Goal: Information Seeking & Learning: Learn about a topic

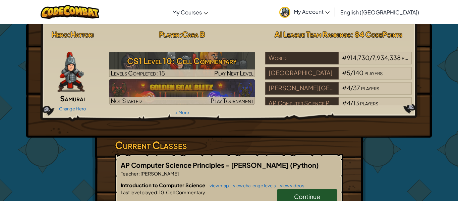
click at [303, 193] on span "Continue" at bounding box center [307, 196] width 26 height 8
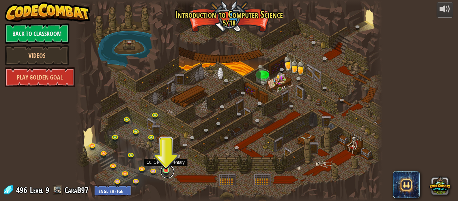
click at [168, 172] on link at bounding box center [166, 170] width 13 height 13
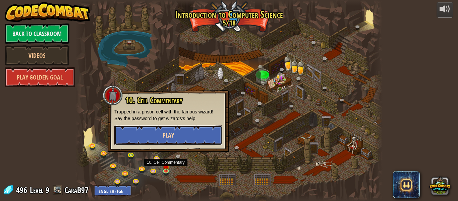
click at [167, 129] on button "Play" at bounding box center [168, 135] width 108 height 20
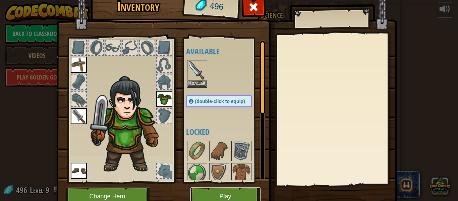
click at [212, 191] on button "Play" at bounding box center [225, 196] width 70 height 18
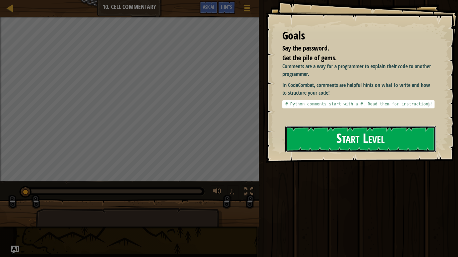
click at [329, 142] on button "Start Level" at bounding box center [360, 139] width 150 height 26
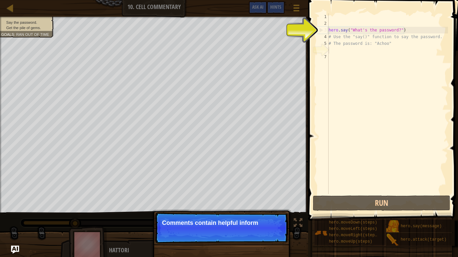
click at [356, 35] on div "hero . say ( "What's the password?" ) # Use the "say()" function to say the pas…" at bounding box center [387, 110] width 121 height 194
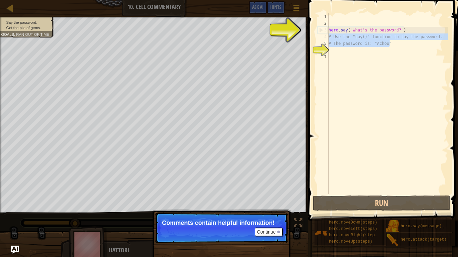
drag, startPoint x: 395, startPoint y: 45, endPoint x: 329, endPoint y: 39, distance: 66.3
click at [329, 39] on div "hero . say ( "What's the password?" ) # Use the "say()" function to say the pas…" at bounding box center [387, 110] width 121 height 194
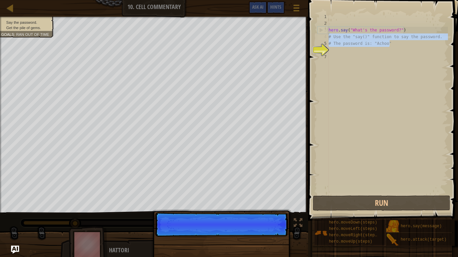
type textarea "# Use the "say()" function to say the password. # The password is: "Achoo""
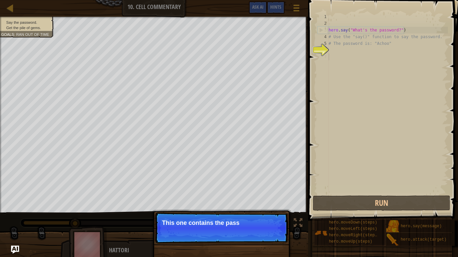
click at [340, 54] on div "hero . say ( "What's the password?" ) # Use the "say()" function to say the pas…" at bounding box center [387, 110] width 121 height 194
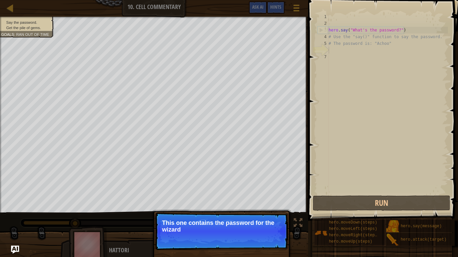
click at [336, 49] on div "hero . say ( "What's the password?" ) # Use the "say()" function to say the pas…" at bounding box center [387, 110] width 121 height 194
click at [213, 200] on p "Continue This one contains the password for the wizard!" at bounding box center [221, 232] width 133 height 38
click at [271, 200] on p "This one contains the password for the wizard!" at bounding box center [221, 226] width 119 height 13
click at [273, 200] on button "Continue" at bounding box center [269, 239] width 28 height 9
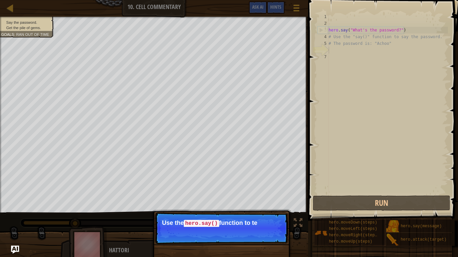
click at [273, 200] on p "Continue Use the hero.say() function to te" at bounding box center [221, 228] width 133 height 31
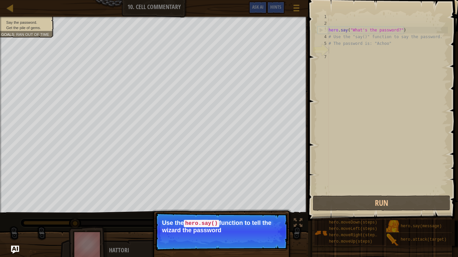
click at [240, 200] on p "Continue Use the hero.say() function to tell the wizard the password" at bounding box center [221, 232] width 133 height 38
click at [269, 200] on p "Continue Use the hero.say() function to tell the wizard the password here." at bounding box center [221, 232] width 133 height 38
click at [273, 200] on button "Continue" at bounding box center [269, 239] width 28 height 9
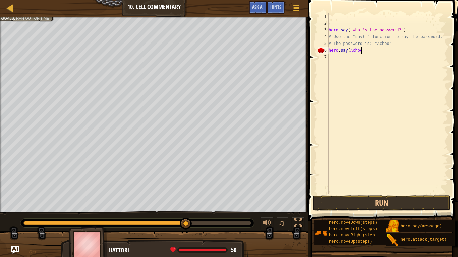
scroll to position [3, 5]
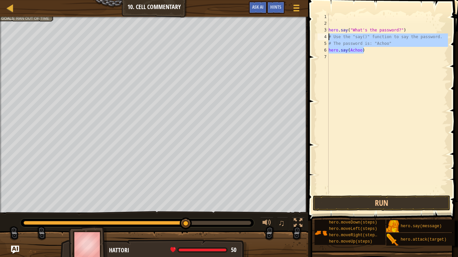
drag, startPoint x: 392, startPoint y: 47, endPoint x: 329, endPoint y: 43, distance: 63.2
click at [329, 43] on div "hero . say ( "What's the password?" ) # Use the "say()" function to say the pas…" at bounding box center [387, 110] width 121 height 194
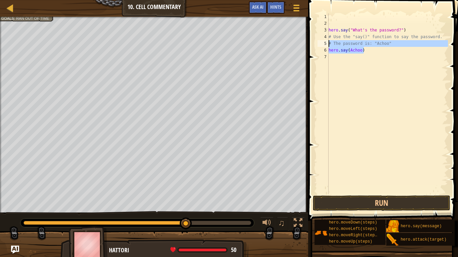
click at [329, 43] on div "hero . say ( "What's the password?" ) # Use the "say()" function to say the pas…" at bounding box center [387, 103] width 121 height 181
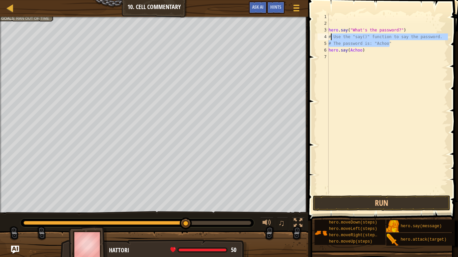
drag, startPoint x: 393, startPoint y: 42, endPoint x: 327, endPoint y: 38, distance: 66.5
click at [327, 38] on div "# The password is: "Achoo" 1 2 3 4 5 6 7 hero . say ( "What's the password?" ) …" at bounding box center [382, 103] width 132 height 181
type textarea "# Use the "say()" function to say the password. # The password is: "Achoo""
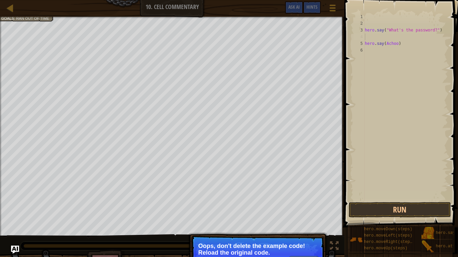
click at [275, 200] on p "↻ Reload Oops, don't delete the example code! Reload the original code." at bounding box center [257, 255] width 133 height 38
click at [304, 200] on p "Oops, don't delete the example code! Reload the original code." at bounding box center [257, 249] width 119 height 13
click at [298, 200] on button "↻ Reload" at bounding box center [304, 261] width 30 height 10
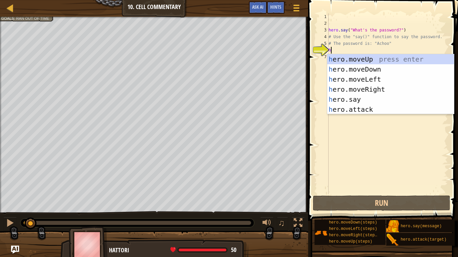
scroll to position [3, 0]
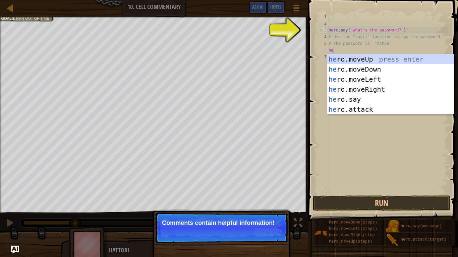
type textarea "he"
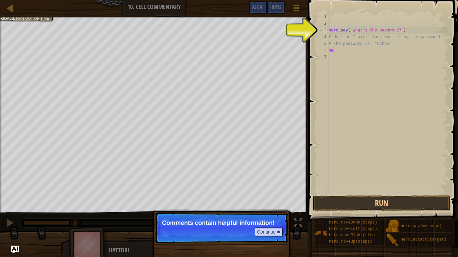
click at [253, 200] on div "Continue" at bounding box center [266, 232] width 31 height 9
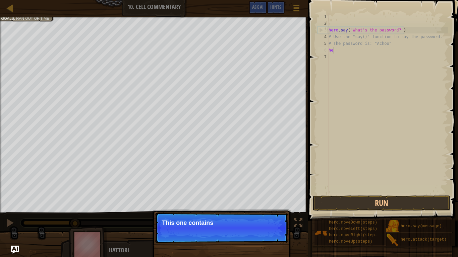
click at [341, 164] on div "hero . say ( "What's the password?" ) # Use the "say()" function to say the pas…" at bounding box center [387, 110] width 121 height 194
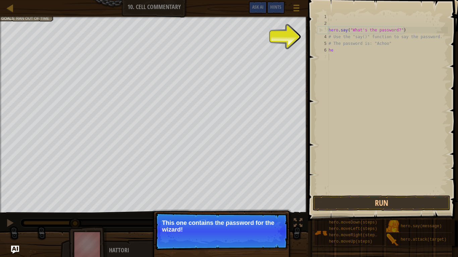
click at [260, 200] on button "Continue" at bounding box center [269, 239] width 28 height 9
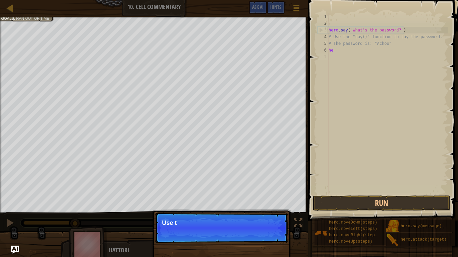
click at [260, 200] on p "Continue Use t" at bounding box center [221, 228] width 133 height 31
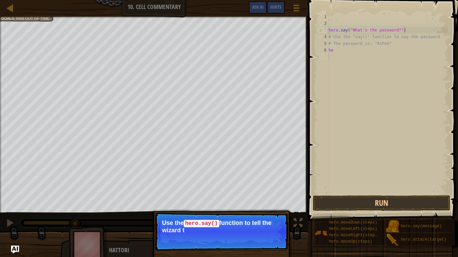
click at [267, 200] on p "Continue Use the hero.say() function to tell the wizard t" at bounding box center [221, 232] width 133 height 38
click at [267, 200] on p "Continue Use the hero.say() function to tell the wizard the pass" at bounding box center [221, 232] width 133 height 38
click at [267, 200] on button "Continue" at bounding box center [269, 239] width 28 height 9
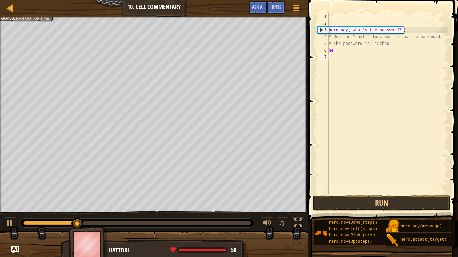
click at [267, 200] on div "Say the password. Get the pile of gems. Goals : Ran out of time ♫ Hattori 50 x:…" at bounding box center [229, 138] width 458 height 242
click at [356, 53] on div "hero . say ( "What's the password?" ) # Use the "say()" function to say the pas…" at bounding box center [387, 110] width 121 height 194
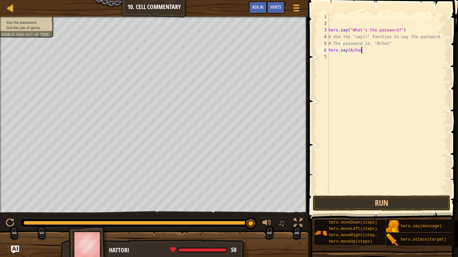
scroll to position [3, 5]
click at [346, 200] on button "Run" at bounding box center [381, 203] width 137 height 15
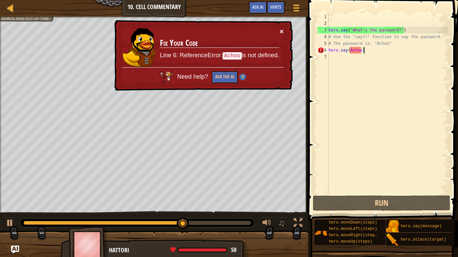
click at [282, 33] on button "×" at bounding box center [281, 31] width 4 height 7
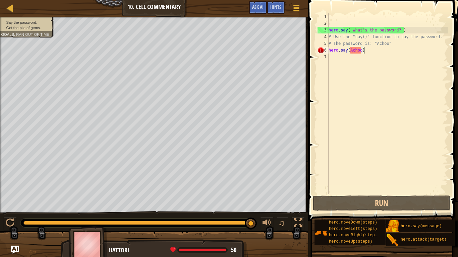
click at [350, 52] on div "hero . say ( "What's the password?" ) # Use the "say()" function to say the pas…" at bounding box center [387, 110] width 121 height 194
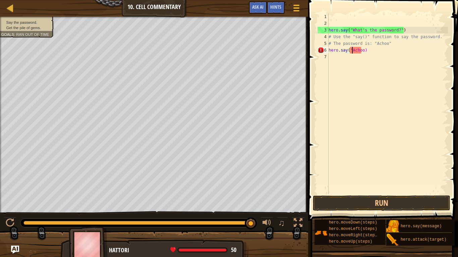
scroll to position [3, 4]
click at [363, 52] on div "hero . say ( "What's the password?" ) # Use the "say()" function to say the pas…" at bounding box center [387, 110] width 121 height 194
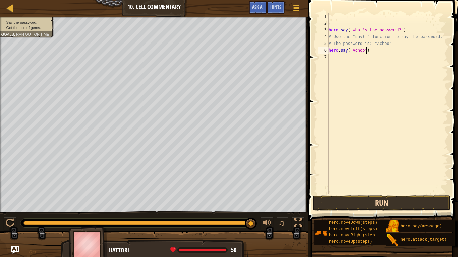
type textarea "hero.say("Achoo")"
click at [352, 200] on button "Run" at bounding box center [381, 203] width 137 height 15
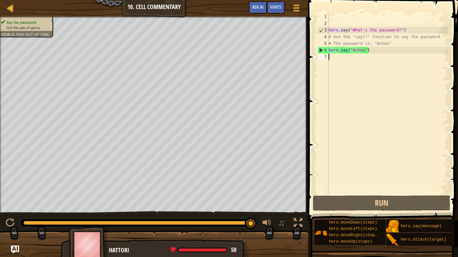
click at [332, 61] on div "hero . say ( "What's the password?" ) # Use the "say()" function to say the pas…" at bounding box center [387, 110] width 121 height 194
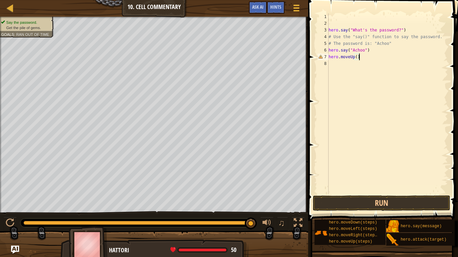
scroll to position [3, 4]
click at [345, 198] on button "Run" at bounding box center [381, 203] width 137 height 15
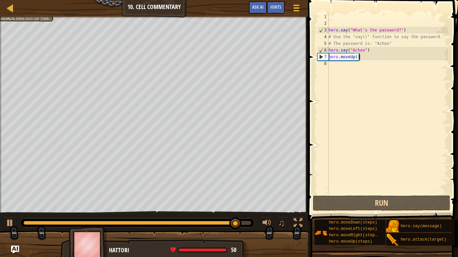
click at [356, 56] on div "hero . say ( "What's the password?" ) # Use the "say()" function to say the pas…" at bounding box center [387, 110] width 121 height 194
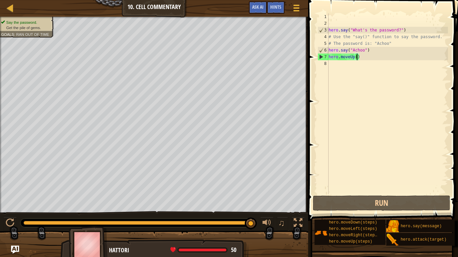
scroll to position [3, 4]
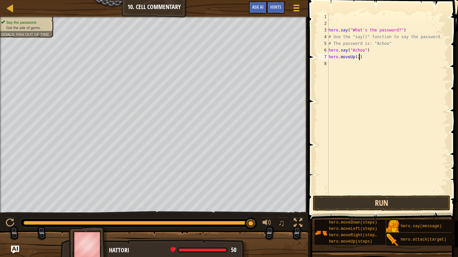
type textarea "hero.moveUp(2)"
click at [355, 198] on button "Run" at bounding box center [381, 203] width 137 height 15
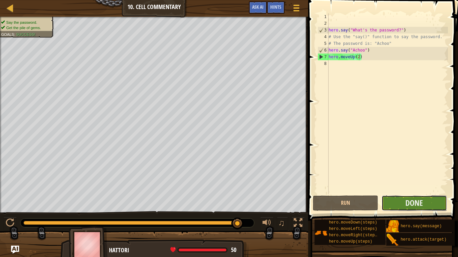
click at [402, 200] on button "Done" at bounding box center [413, 203] width 65 height 15
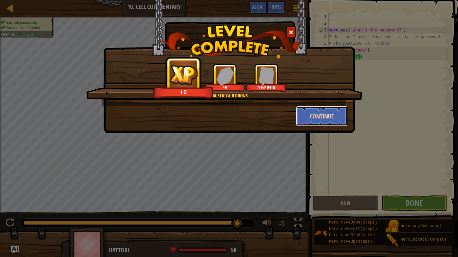
click at [308, 120] on button "Continue" at bounding box center [322, 116] width 52 height 20
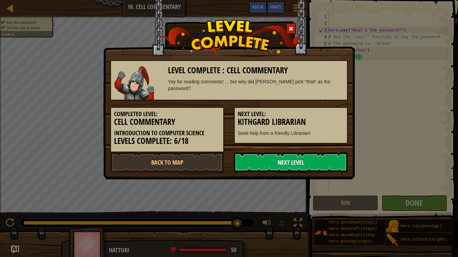
click at [309, 157] on link "Next Level" at bounding box center [291, 162] width 114 height 20
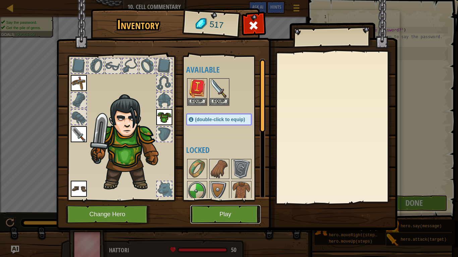
click at [215, 200] on button "Play" at bounding box center [225, 214] width 70 height 18
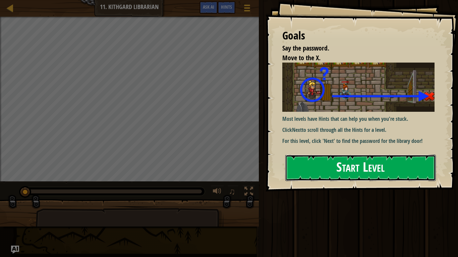
click at [333, 155] on button "Start Level" at bounding box center [360, 168] width 150 height 26
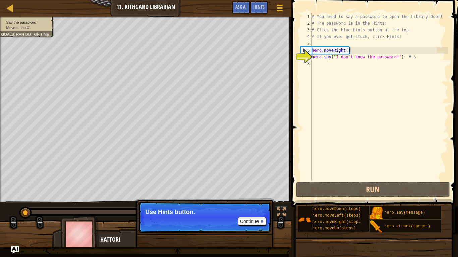
click at [331, 65] on div "# You need to say a password to open the Library Door! # The password is in the…" at bounding box center [378, 103] width 137 height 181
click at [257, 200] on button "Continue" at bounding box center [252, 221] width 28 height 9
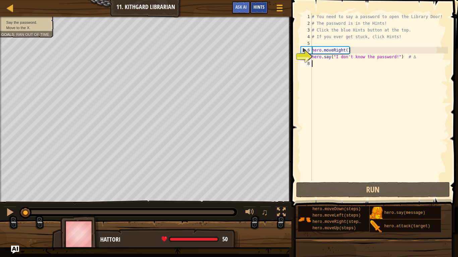
click at [260, 4] on span "Hints" at bounding box center [258, 7] width 11 height 6
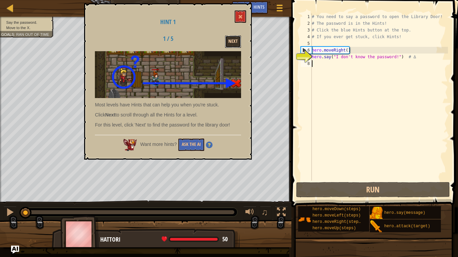
click at [234, 43] on button "Next" at bounding box center [233, 42] width 16 height 12
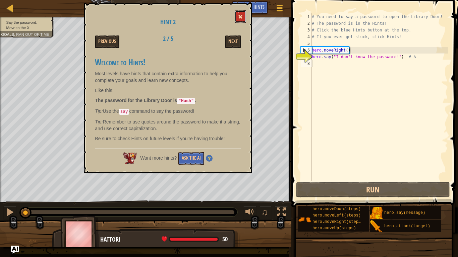
click at [240, 16] on span at bounding box center [240, 16] width 5 height 5
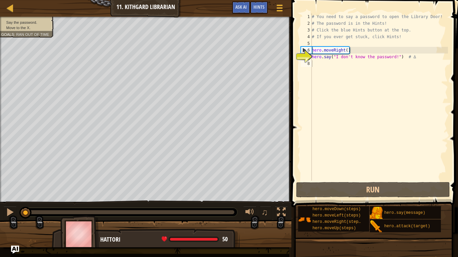
click at [318, 61] on div "# You need to say a password to open the Library Door! # The password is in the…" at bounding box center [378, 103] width 137 height 181
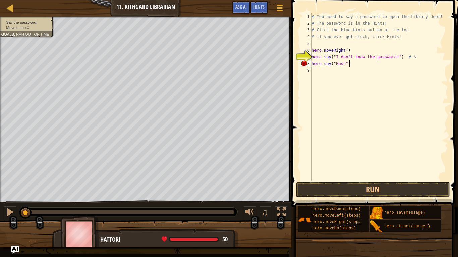
scroll to position [3, 5]
type textarea "hero.say("Hush")"
click at [259, 10] on span "Hints" at bounding box center [258, 7] width 11 height 6
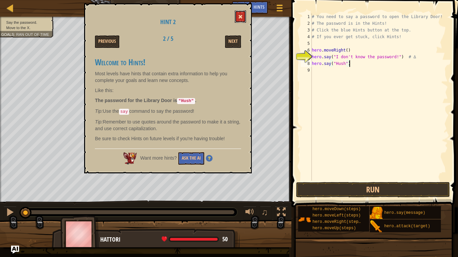
click at [238, 17] on span at bounding box center [240, 16] width 5 height 5
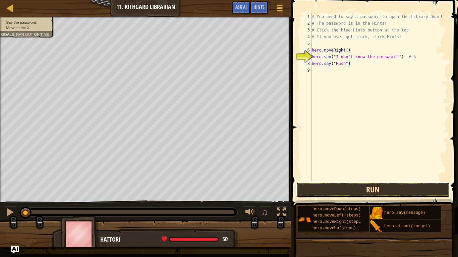
click at [310, 192] on button "Run" at bounding box center [373, 189] width 154 height 15
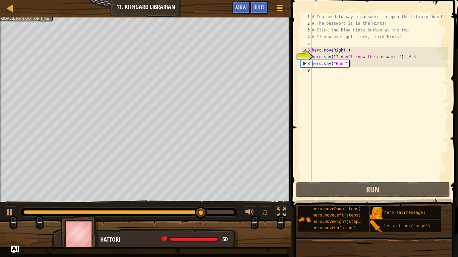
click at [320, 73] on div "# You need to say a password to open the Library Door! # The password is in the…" at bounding box center [378, 103] width 137 height 181
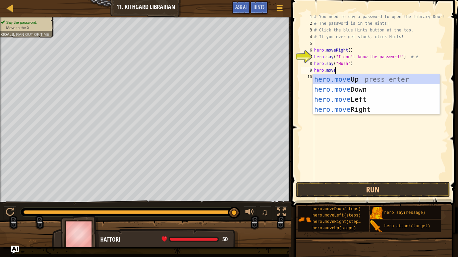
scroll to position [3, 3]
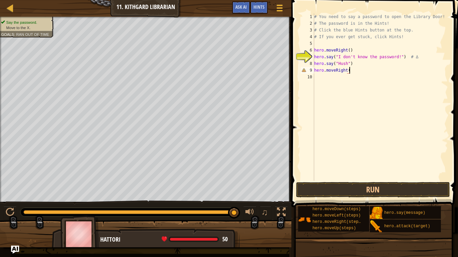
type textarea "hero.moveRight()"
click at [323, 193] on button "Run" at bounding box center [373, 189] width 154 height 15
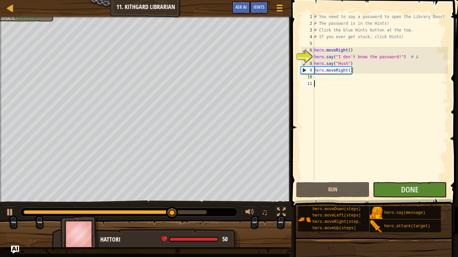
click at [352, 148] on div "# You need to say a password to open the Library Door! # The password is in the…" at bounding box center [380, 103] width 135 height 181
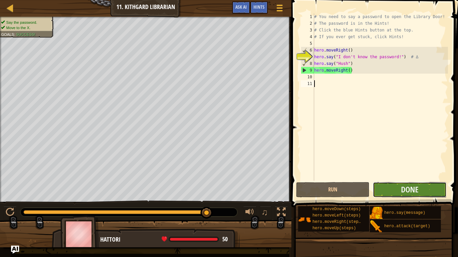
click at [377, 185] on button "Done" at bounding box center [409, 189] width 73 height 15
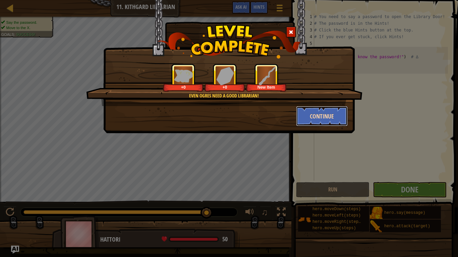
click at [306, 117] on button "Continue" at bounding box center [322, 116] width 52 height 20
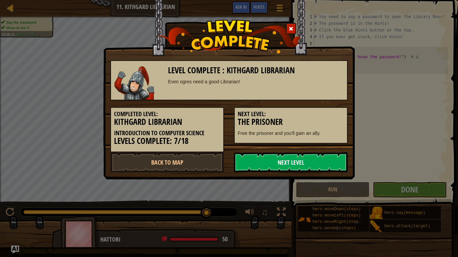
click at [269, 164] on link "Next Level" at bounding box center [291, 162] width 114 height 20
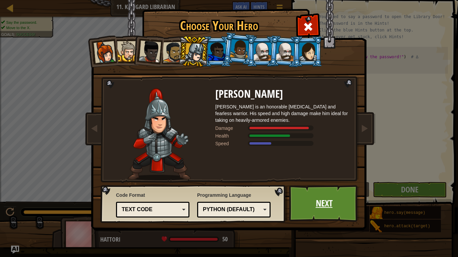
click at [291, 196] on link "Next" at bounding box center [324, 203] width 70 height 37
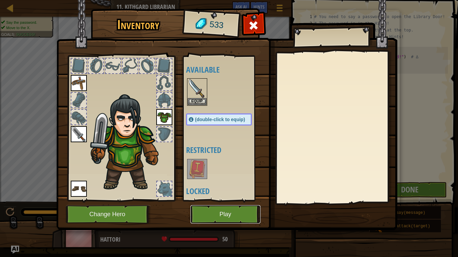
click at [232, 200] on button "Play" at bounding box center [225, 214] width 70 height 18
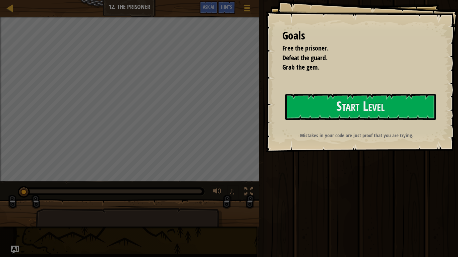
click at [316, 121] on div "Goals Free the prisoner. Defeat the guard. Grab the gem. Start Level Error load…" at bounding box center [361, 76] width 192 height 152
click at [320, 113] on button "Start Level" at bounding box center [360, 107] width 150 height 26
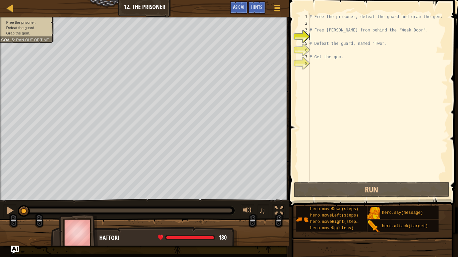
click at [315, 23] on div "# Free the prisoner, defeat the guard and grab the gem. # Free [PERSON_NAME] fr…" at bounding box center [378, 103] width 140 height 181
type textarea "H"
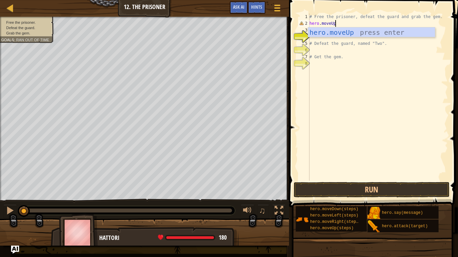
scroll to position [3, 3]
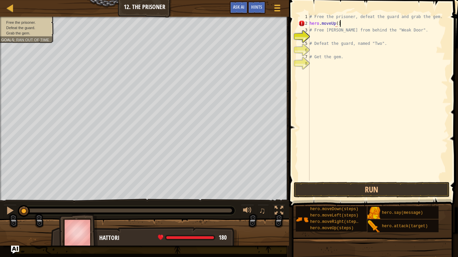
type textarea "hero.moveUp()"
click at [320, 39] on div "# Free the prisoner, defeat the guard and grab the gem. hero . moveUp ( ) # Fre…" at bounding box center [378, 103] width 140 height 181
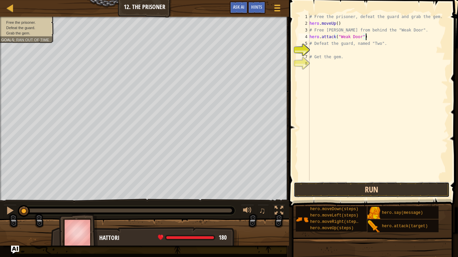
click at [341, 185] on button "Run" at bounding box center [371, 189] width 156 height 15
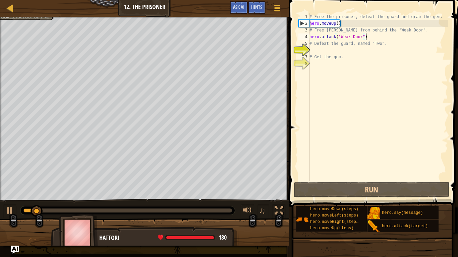
click at [345, 23] on div "# Free the prisoner, defeat the guard and grab the gem. hero . moveUp ( ) # Fre…" at bounding box center [378, 103] width 140 height 181
drag, startPoint x: 345, startPoint y: 23, endPoint x: 307, endPoint y: 28, distance: 38.1
click at [307, 28] on div "hero.moveUp() 1 2 3 4 5 6 7 8 # Free the prisoner, defeat the guard and grab th…" at bounding box center [372, 97] width 151 height 168
click at [322, 24] on div "# Free the prisoner, defeat the guard and grab the gem. hero . moveUp ( ) # Fre…" at bounding box center [378, 103] width 140 height 181
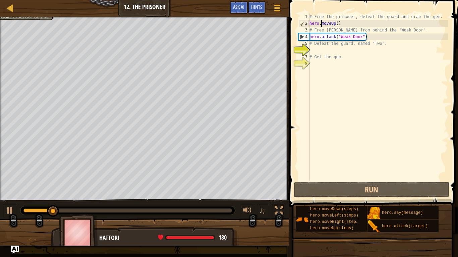
click at [335, 23] on div "# Free the prisoner, defeat the guard and grab the gem. hero . moveUp ( ) # Fre…" at bounding box center [378, 103] width 140 height 181
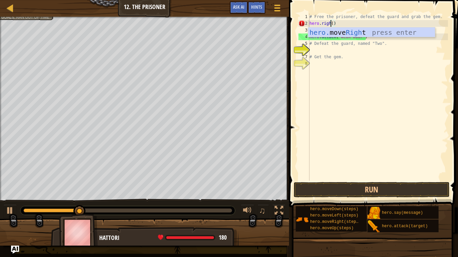
scroll to position [3, 3]
click at [334, 25] on div "# Free the prisoner, defeat the guard and grab the gem. hero . right ( ) # Free…" at bounding box center [378, 103] width 140 height 181
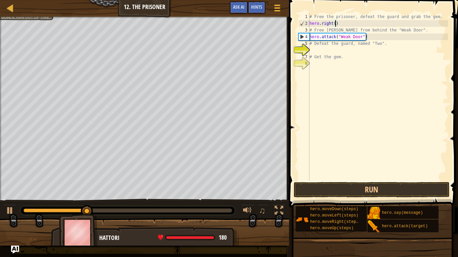
scroll to position [3, 4]
click at [352, 186] on button "Run" at bounding box center [371, 189] width 156 height 15
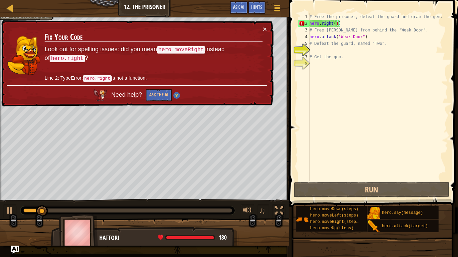
click at [324, 24] on div "# Free the prisoner, defeat the guard and grab the gem. hero . right ( 1 ) # Fr…" at bounding box center [378, 103] width 140 height 181
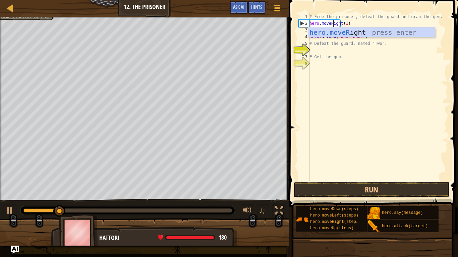
scroll to position [3, 3]
type textarea "hero.moveRight(1)"
click at [344, 182] on button "Run" at bounding box center [371, 189] width 156 height 15
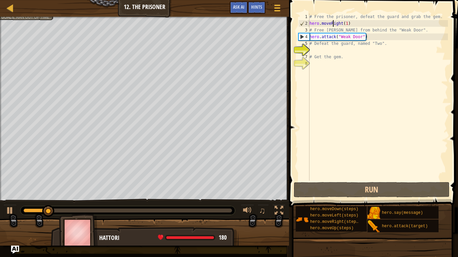
click at [320, 50] on div "# Free the prisoner, defeat the guard and grab the gem. hero . moveRight ( 1 ) …" at bounding box center [378, 103] width 140 height 181
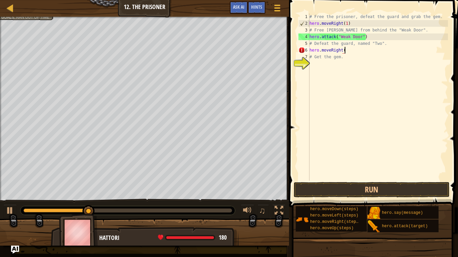
scroll to position [3, 5]
type textarea "hero.moveRight(3)"
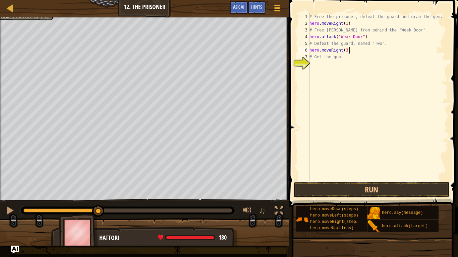
click at [322, 65] on div "# Free the prisoner, defeat the guard and grab the gem. hero . moveRight ( 1 ) …" at bounding box center [378, 103] width 140 height 181
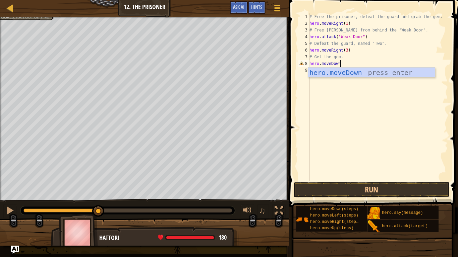
scroll to position [3, 4]
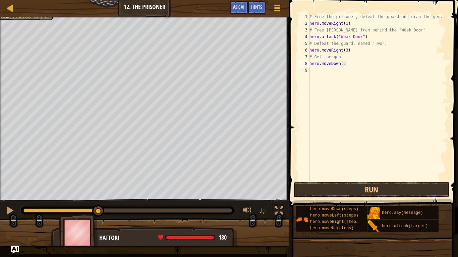
type textarea "hero.moveDown(2)"
click at [325, 69] on div "# Free the prisoner, defeat the guard and grab the gem. hero . moveRight ( 1 ) …" at bounding box center [378, 103] width 140 height 181
click at [347, 72] on div "# Free the prisoner, defeat the guard and grab the gem. hero . moveRight ( 1 ) …" at bounding box center [378, 103] width 137 height 181
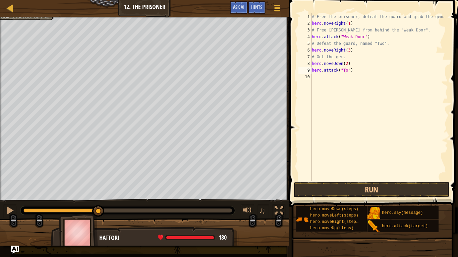
type textarea "hero.attack("Two")"
click at [350, 78] on div "# Free the prisoner, defeat the guard and grab the gem. hero . moveRight ( 1 ) …" at bounding box center [378, 103] width 137 height 181
type textarea "hero.attack("Two")"
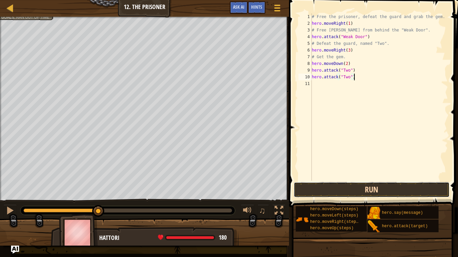
click at [362, 191] on button "Run" at bounding box center [371, 189] width 156 height 15
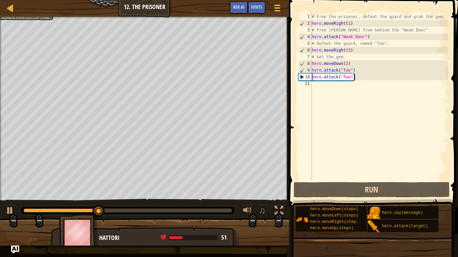
click at [327, 91] on div "# Free the prisoner, defeat the guard and grab the gem. hero . moveRight ( 1 ) …" at bounding box center [378, 103] width 137 height 181
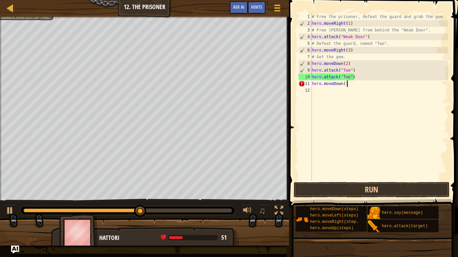
scroll to position [3, 5]
type textarea "hero.moveDown(1)"
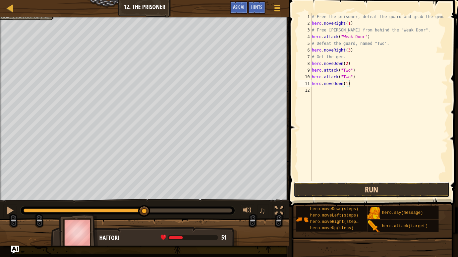
click at [336, 186] on button "Run" at bounding box center [371, 189] width 156 height 15
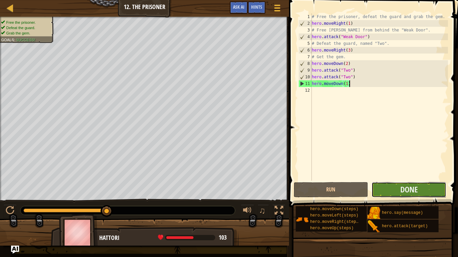
click at [384, 194] on button "Done" at bounding box center [408, 189] width 75 height 15
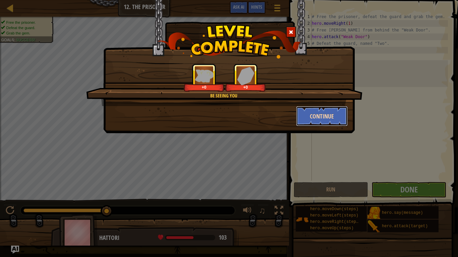
click at [315, 119] on button "Continue" at bounding box center [322, 116] width 52 height 20
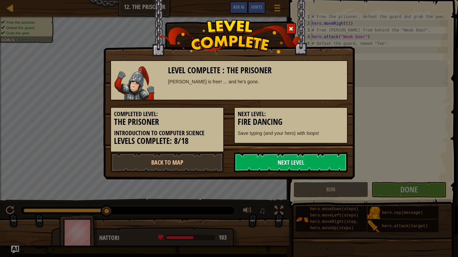
click at [261, 164] on link "Next Level" at bounding box center [291, 162] width 114 height 20
click at [259, 164] on link "Next Level" at bounding box center [291, 162] width 114 height 20
click at [299, 163] on link "Next Level" at bounding box center [291, 162] width 114 height 20
click at [436, 167] on div "Level Complete : The Prisoner [PERSON_NAME] is free! ... and he's gone. Complet…" at bounding box center [229, 128] width 458 height 257
click at [312, 168] on link "Next Level" at bounding box center [291, 162] width 114 height 20
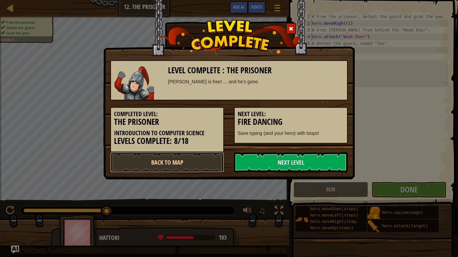
click at [152, 160] on link "Back to Map" at bounding box center [167, 162] width 114 height 20
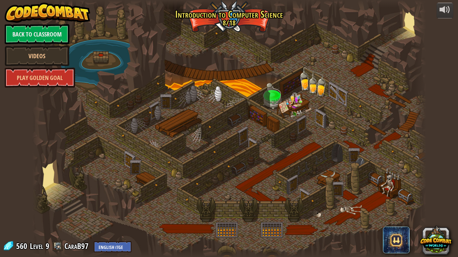
drag, startPoint x: 188, startPoint y: 144, endPoint x: 240, endPoint y: 157, distance: 53.2
click at [240, 157] on div at bounding box center [229, 128] width 394 height 257
click at [50, 32] on link "Back to Classroom" at bounding box center [37, 34] width 65 height 20
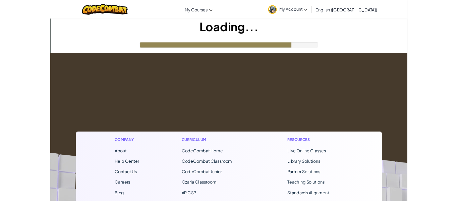
scroll to position [1, 0]
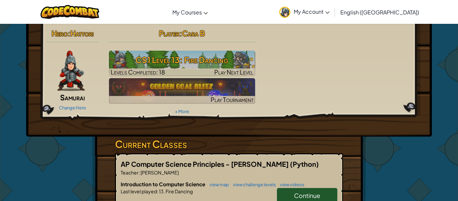
click at [294, 188] on link "Continue" at bounding box center [307, 195] width 60 height 15
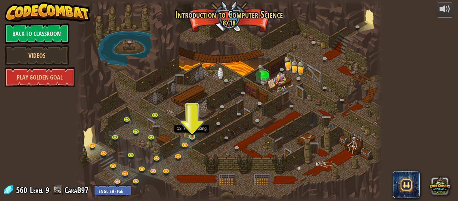
click at [194, 135] on img at bounding box center [192, 129] width 7 height 16
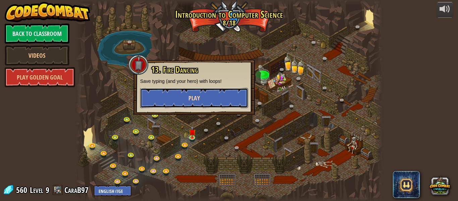
click at [232, 99] on button "Play" at bounding box center [194, 98] width 108 height 20
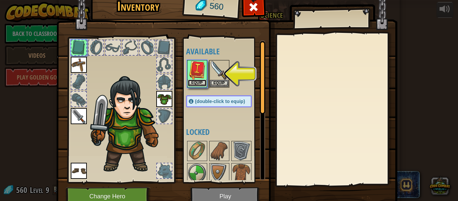
click at [192, 84] on button "Equip" at bounding box center [197, 82] width 19 height 7
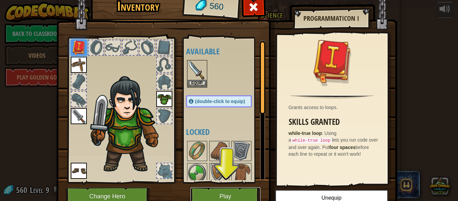
click at [230, 193] on button "Play" at bounding box center [225, 196] width 70 height 18
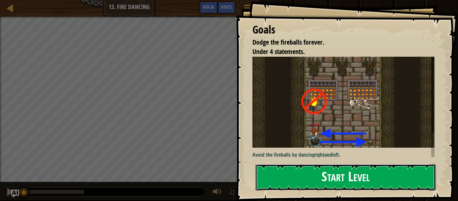
click at [309, 171] on button "Start Level" at bounding box center [345, 177] width 180 height 26
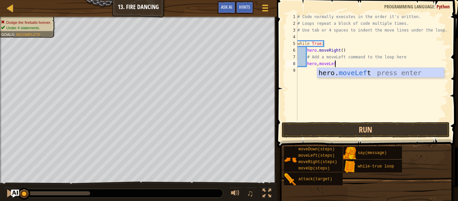
scroll to position [3, 5]
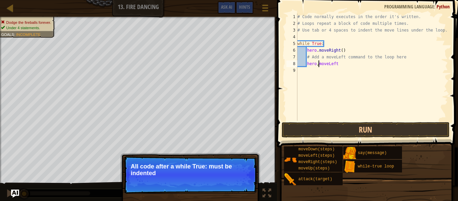
click at [318, 65] on div "# Code normally executes in the order it's written. # Loops repeat a block of c…" at bounding box center [372, 73] width 152 height 121
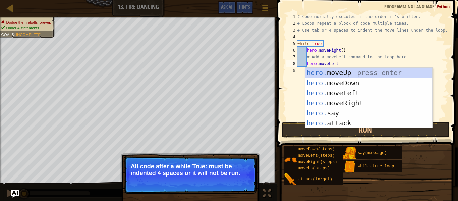
scroll to position [3, 3]
type textarea "hero.moveLeft"
click at [246, 179] on button "Continue" at bounding box center [237, 182] width 28 height 9
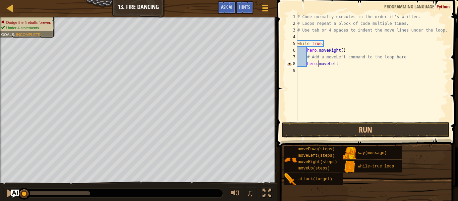
click at [343, 67] on div "# Code normally executes in the order it's written. # Loops repeat a block of c…" at bounding box center [372, 73] width 152 height 121
click at [340, 65] on div "# Code normally executes in the order it's written. # Loops repeat a block of c…" at bounding box center [372, 73] width 152 height 121
type textarea "hero.moveLeft()"
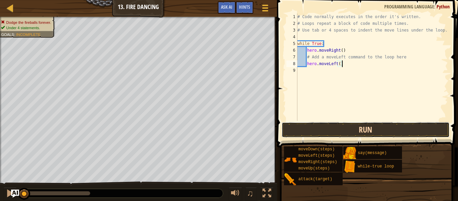
click at [350, 132] on button "Run" at bounding box center [365, 129] width 168 height 15
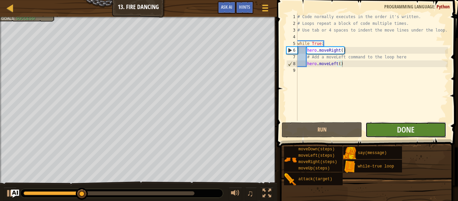
click at [382, 130] on button "Done" at bounding box center [405, 129] width 80 height 15
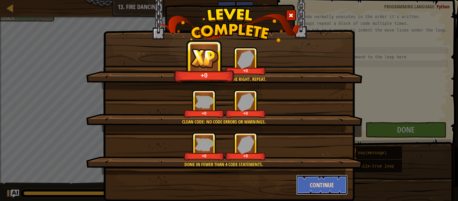
click at [307, 176] on button "Continue" at bounding box center [322, 185] width 52 height 20
click at [310, 180] on div "Jump to the left. Step to the right. Repeat. +0 +0 Clean code: no code errors o…" at bounding box center [229, 100] width 458 height 201
click at [314, 187] on div "Jump to the left. Step to the right. Repeat. +0 +0 Clean code: no code errors o…" at bounding box center [229, 100] width 458 height 201
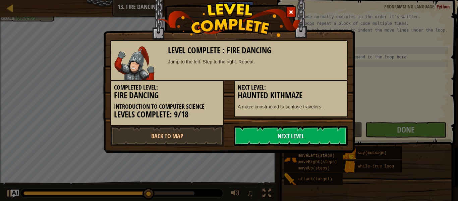
click at [262, 137] on link "Next Level" at bounding box center [291, 136] width 114 height 20
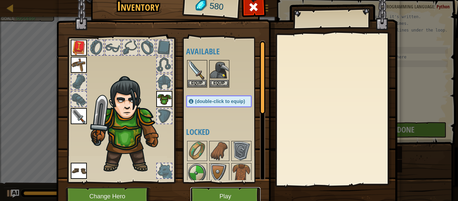
click at [217, 199] on button "Play" at bounding box center [225, 196] width 70 height 18
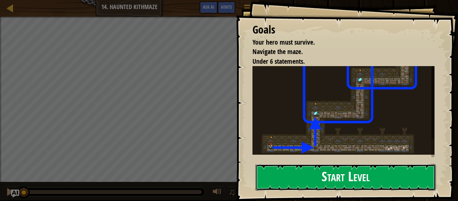
click at [263, 183] on button "Start Level" at bounding box center [345, 177] width 180 height 26
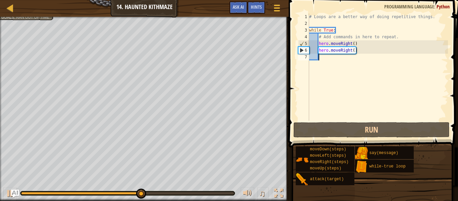
click at [163, 187] on div "Your hero must survive. Navigate the maze. Under 6 statements. Goals : Ran out …" at bounding box center [229, 109] width 458 height 184
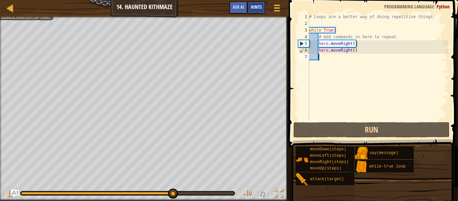
click at [253, 8] on span "Hints" at bounding box center [256, 7] width 11 height 6
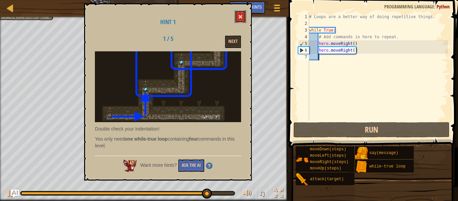
click at [238, 19] on button at bounding box center [240, 16] width 11 height 12
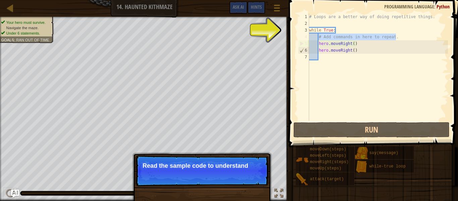
drag, startPoint x: 396, startPoint y: 37, endPoint x: 319, endPoint y: 39, distance: 77.1
click at [319, 39] on div "# Loops are a better way of doing repetitive things. while True : # Add command…" at bounding box center [378, 73] width 140 height 121
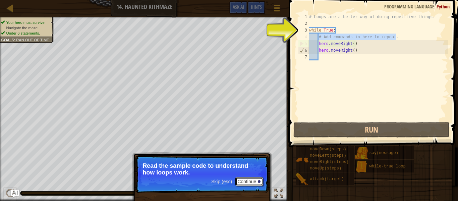
click at [254, 182] on button "Continue" at bounding box center [249, 181] width 28 height 9
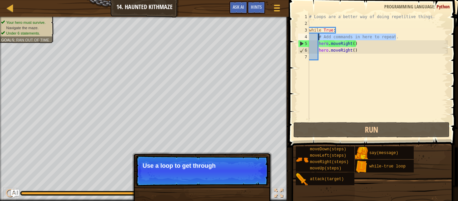
click at [195, 183] on p "Skip (esc) Continue Use a loop to get through" at bounding box center [201, 170] width 133 height 31
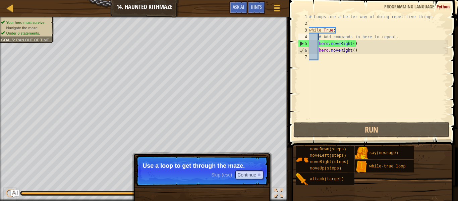
click at [229, 184] on p "Skip (esc) Continue Use a loop to get through the maze." at bounding box center [201, 170] width 133 height 31
click at [244, 176] on button "Continue" at bounding box center [249, 174] width 28 height 9
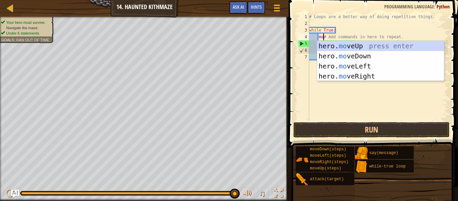
scroll to position [3, 2]
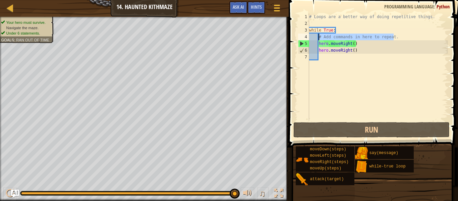
drag, startPoint x: 394, startPoint y: 38, endPoint x: 318, endPoint y: 39, distance: 76.7
click at [318, 39] on div "# Loops are a better way of doing repetitive things. while True : # Add command…" at bounding box center [378, 73] width 140 height 121
type textarea "."
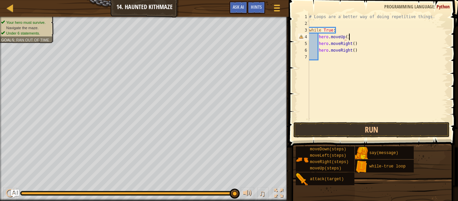
scroll to position [3, 5]
click at [345, 128] on button "Run" at bounding box center [371, 129] width 156 height 15
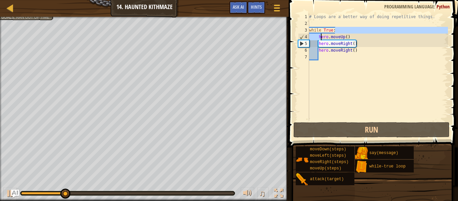
drag, startPoint x: 349, startPoint y: 33, endPoint x: 321, endPoint y: 37, distance: 29.0
click at [321, 37] on div "# Loops are a better way of doing repetitive things. while True : hero . moveUp…" at bounding box center [378, 73] width 140 height 121
type textarea "while True: hero.moveUp()"
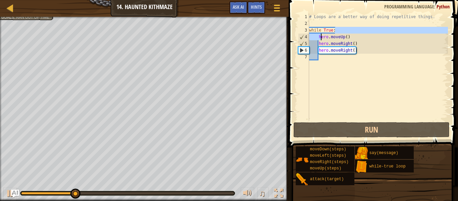
click at [378, 78] on div "# Loops are a better way of doing repetitive things. while True : hero . moveUp…" at bounding box center [378, 73] width 140 height 121
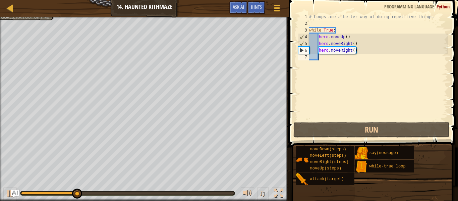
scroll to position [3, 1]
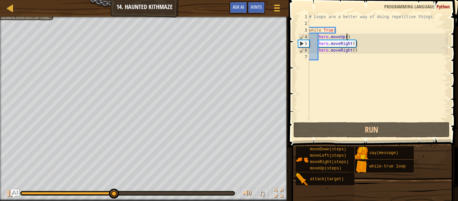
click at [347, 36] on div "# Loops are a better way of doing repetitive things. while True : hero . moveUp…" at bounding box center [378, 73] width 140 height 121
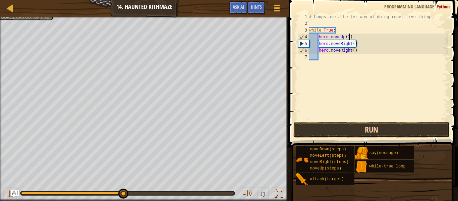
type textarea "hero.moveUp(2)"
click at [354, 129] on button "Run" at bounding box center [371, 129] width 156 height 15
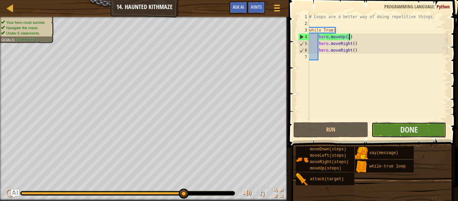
click at [384, 125] on button "Done" at bounding box center [408, 129] width 75 height 15
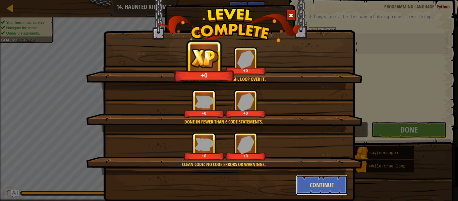
click at [313, 178] on button "Continue" at bounding box center [322, 185] width 52 height 20
click at [315, 184] on div "When the going gets tough, loop over it. +0 +0 Done in fewer than 6 code statem…" at bounding box center [229, 100] width 458 height 201
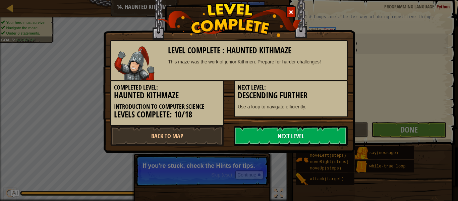
click at [277, 141] on link "Next Level" at bounding box center [291, 136] width 114 height 20
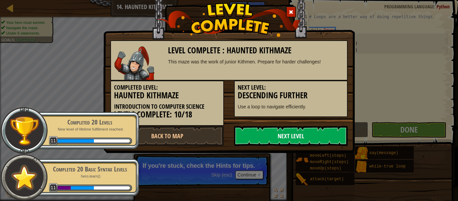
click at [265, 138] on link "Next Level" at bounding box center [291, 136] width 114 height 20
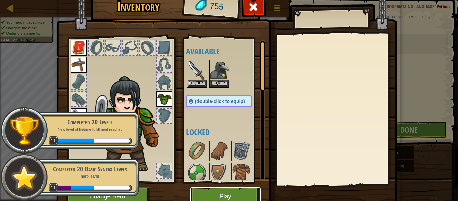
click at [224, 198] on button "Play" at bounding box center [225, 196] width 70 height 18
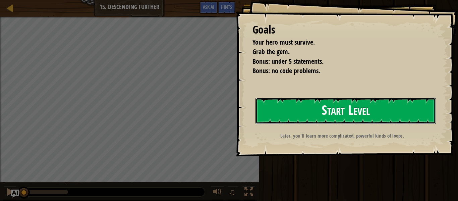
click at [330, 115] on button "Start Level" at bounding box center [345, 110] width 180 height 26
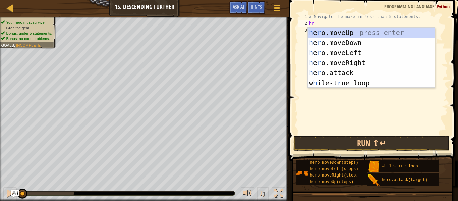
scroll to position [3, 1]
type textarea "h"
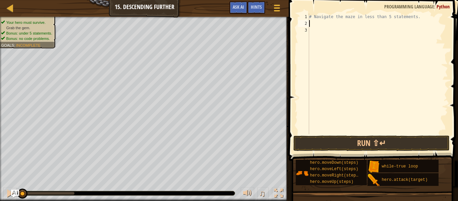
scroll to position [3, 0]
type textarea "e"
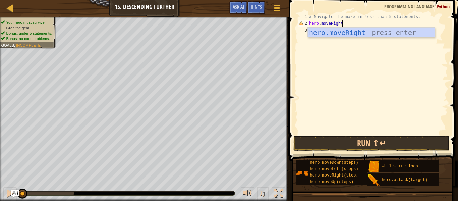
scroll to position [3, 4]
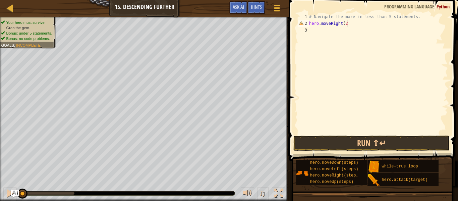
type textarea "hero.moveRight(2)"
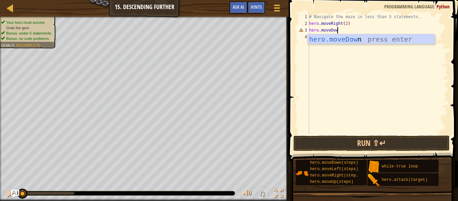
scroll to position [3, 4]
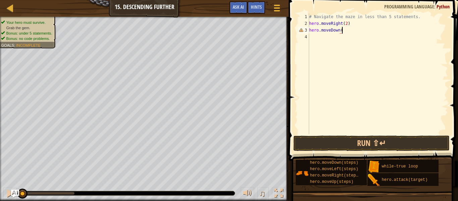
type textarea "hero.moveDown()"
click at [317, 41] on div "# Navigate the maze in less than 5 statements. hero . moveRight ( 2 ) hero . mo…" at bounding box center [378, 80] width 140 height 134
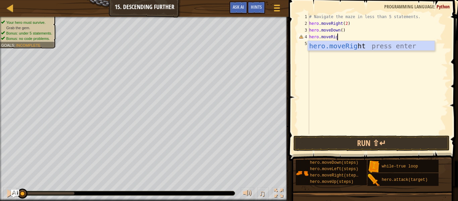
scroll to position [3, 4]
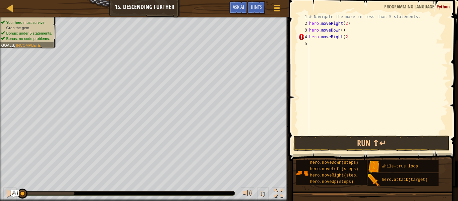
type textarea "hero.moveRight(2)"
type textarea "j"
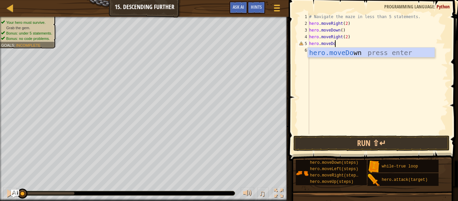
scroll to position [3, 4]
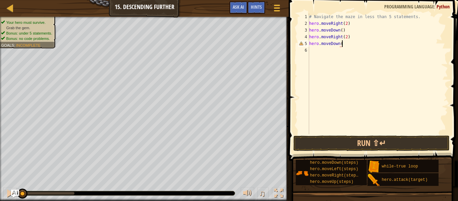
type textarea "hero.moveDown()"
type textarea "hero.moveRight(2)"
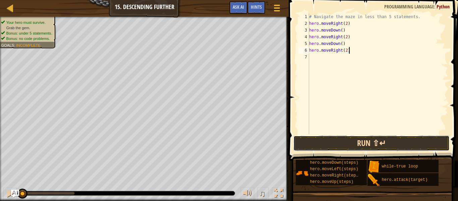
click at [339, 135] on button "Run ⇧↵" at bounding box center [371, 142] width 156 height 15
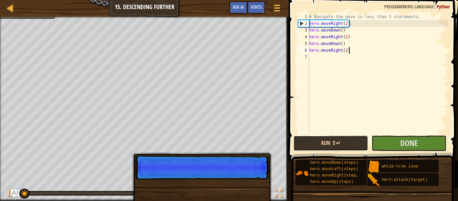
click at [340, 138] on button "Run ⇧↵" at bounding box center [330, 142] width 75 height 15
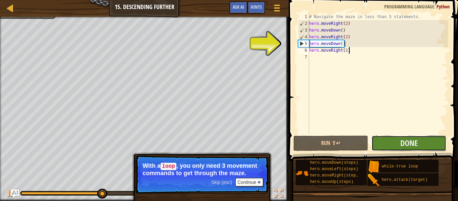
click at [393, 142] on button "Done" at bounding box center [408, 142] width 75 height 15
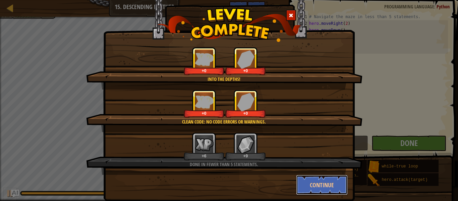
click at [312, 183] on button "Continue" at bounding box center [322, 185] width 52 height 20
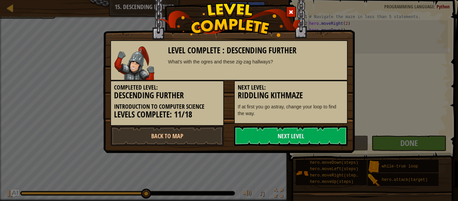
click at [305, 184] on div "Level Complete : Descending Further What's with the ogres and these zig-zag hal…" at bounding box center [229, 100] width 458 height 201
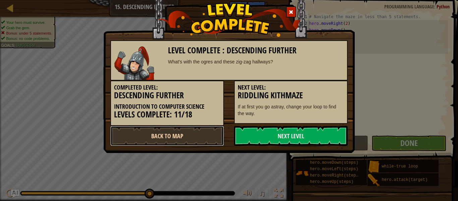
click at [195, 132] on link "Back to Map" at bounding box center [167, 136] width 114 height 20
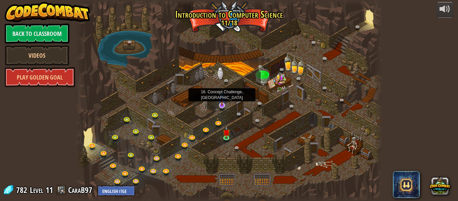
click at [220, 102] on img at bounding box center [222, 96] width 8 height 19
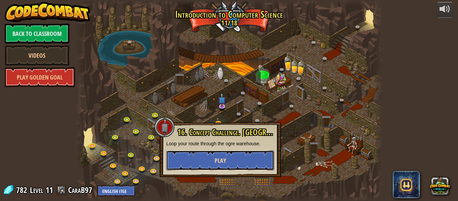
click at [228, 153] on button "Play" at bounding box center [220, 160] width 108 height 20
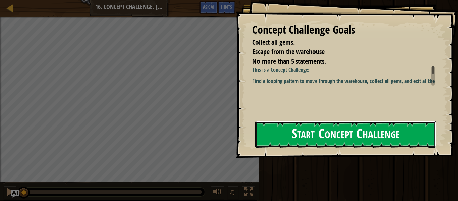
click at [304, 144] on button "Start Concept Challenge" at bounding box center [345, 134] width 180 height 26
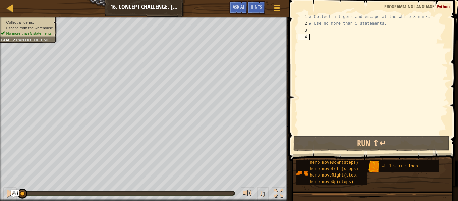
click at [327, 32] on div "# Collect all gems and escape at the white X mark. # Use no more than 5 stateme…" at bounding box center [378, 80] width 140 height 134
click at [262, 3] on div "Hints" at bounding box center [256, 7] width 18 height 12
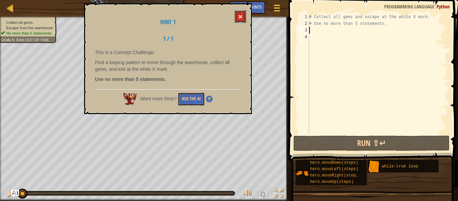
click at [242, 21] on button at bounding box center [240, 16] width 11 height 12
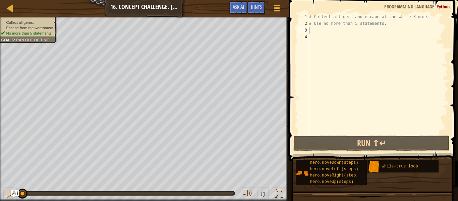
click at [322, 33] on div "# Collect all gems and escape at the white X mark. # Use no more than 5 stateme…" at bounding box center [378, 80] width 140 height 134
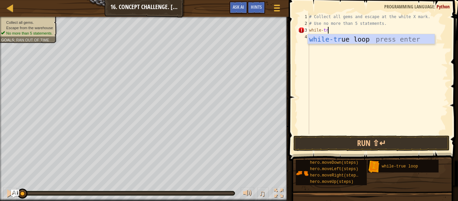
scroll to position [3, 2]
type textarea "while-true loop"
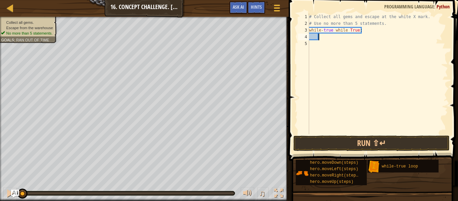
scroll to position [3, 1]
click at [301, 29] on div "3" at bounding box center [303, 30] width 11 height 7
click at [334, 31] on div "# Collect all gems and escape at the white X mark. # Use no more than 5 stateme…" at bounding box center [378, 80] width 140 height 134
drag, startPoint x: 347, startPoint y: 32, endPoint x: 335, endPoint y: 32, distance: 12.1
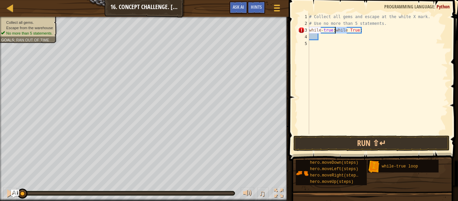
click at [335, 32] on div "# Collect all gems and escape at the white X mark. # Use no more than 5 stateme…" at bounding box center [378, 80] width 140 height 134
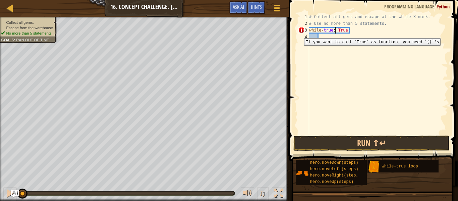
click at [299, 34] on div "4" at bounding box center [303, 37] width 11 height 7
type textarea "while-true: True:"
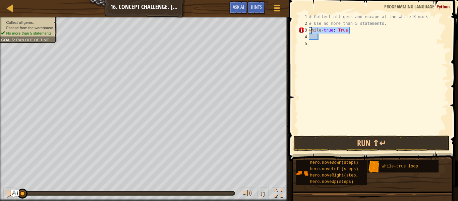
drag, startPoint x: 373, startPoint y: 29, endPoint x: 308, endPoint y: 28, distance: 65.7
click at [308, 28] on div "while-true: True: 1 2 3 4 5 # Collect all gems and escape at the white X mark. …" at bounding box center [371, 73] width 151 height 121
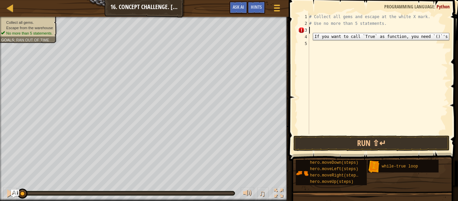
scroll to position [3, 0]
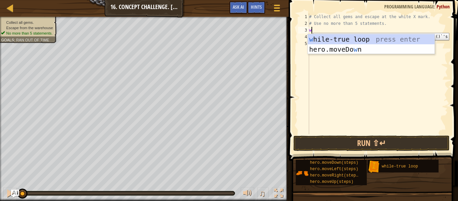
type textarea "wh"
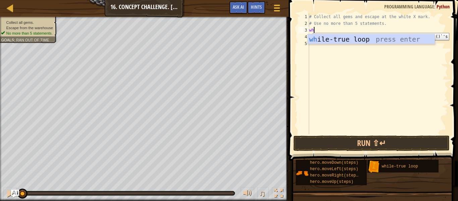
scroll to position [3, 0]
click at [323, 41] on div "wh ile-true loop press enter" at bounding box center [371, 49] width 127 height 30
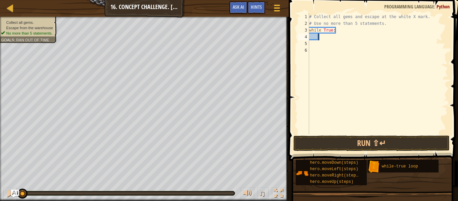
click at [334, 37] on div "# Collect all gems and escape at the white X mark. # Use no more than 5 stateme…" at bounding box center [378, 80] width 140 height 134
drag, startPoint x: 342, startPoint y: 32, endPoint x: 308, endPoint y: 30, distance: 33.9
click at [308, 30] on div "1 2 3 4 5 6 # Collect all gems and escape at the white X mark. # Use no more th…" at bounding box center [371, 73] width 151 height 121
type textarea "while True:"
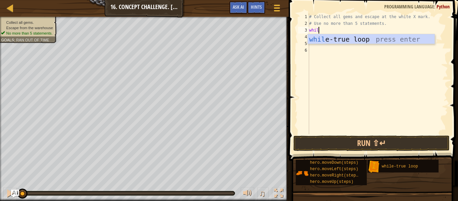
scroll to position [3, 1]
type textarea "while True:"
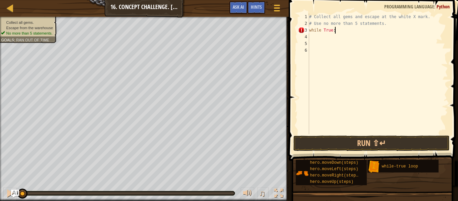
scroll to position [3, 1]
type textarea "hero.moveUp(1)"
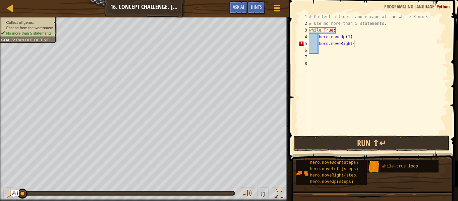
type textarea "hero.moveRight()"
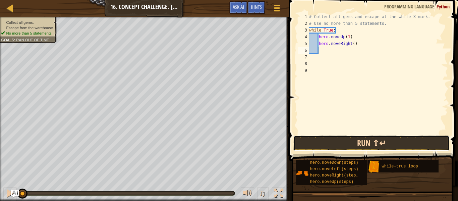
click at [322, 144] on button "Run ⇧↵" at bounding box center [371, 142] width 156 height 15
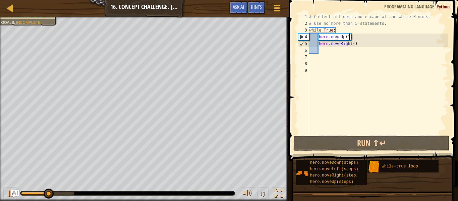
click at [349, 39] on div "# Collect all gems and escape at the white X mark. # Use no more than 5 stateme…" at bounding box center [378, 80] width 140 height 134
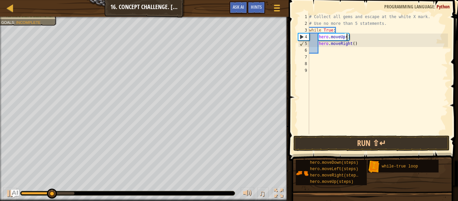
type textarea "hero.moveUp(2)"
click at [354, 55] on div "# Collect all gems and escape at the white X mark. # Use no more than 5 stateme…" at bounding box center [378, 80] width 140 height 134
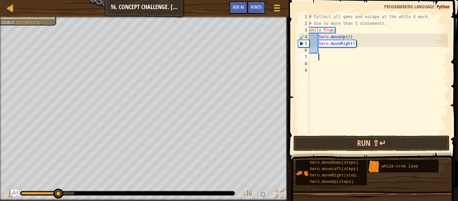
scroll to position [3, 1]
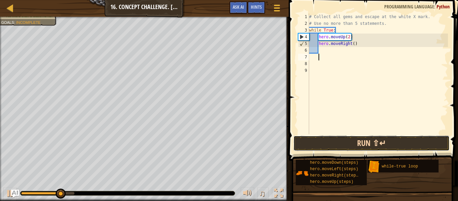
click at [354, 144] on button "Run ⇧↵" at bounding box center [371, 142] width 156 height 15
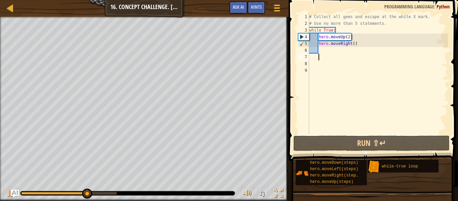
click at [354, 45] on div "# Collect all gems and escape at the white X mark. # Use no more than 5 stateme…" at bounding box center [378, 80] width 140 height 134
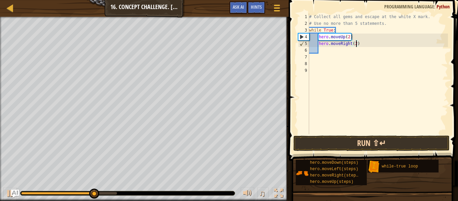
type textarea "hero.moveRight(2)"
click at [383, 142] on button "Run ⇧↵" at bounding box center [371, 142] width 156 height 15
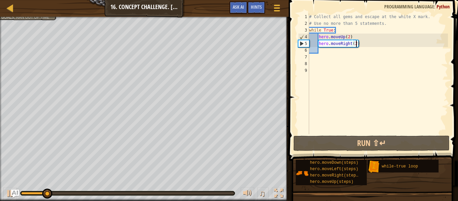
click at [332, 52] on div "# Collect all gems and escape at the white X mark. # Use no more than 5 stateme…" at bounding box center [378, 80] width 140 height 134
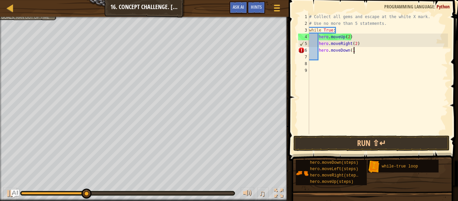
scroll to position [3, 6]
type textarea "hero.moveDown(1)"
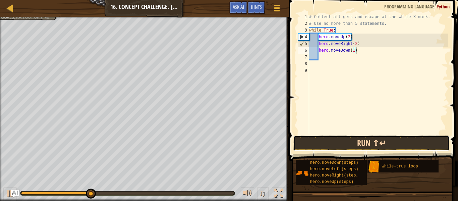
click at [325, 139] on button "Run ⇧↵" at bounding box center [371, 142] width 156 height 15
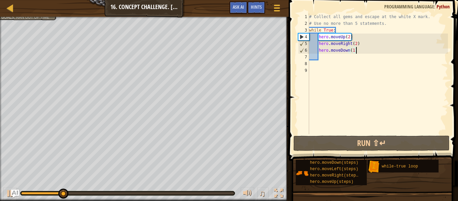
click at [336, 57] on div "# Collect all gems and escape at the white X mark. # Use no more than 5 stateme…" at bounding box center [378, 80] width 140 height 134
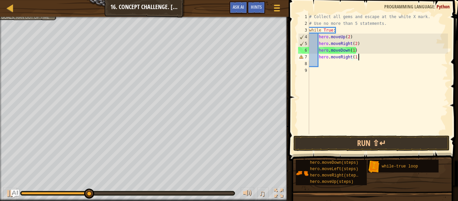
scroll to position [3, 7]
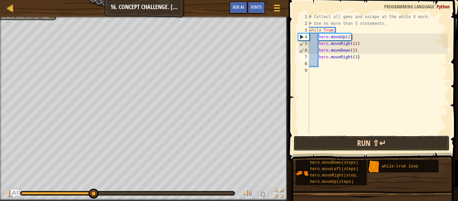
click at [346, 136] on button "Run ⇧↵" at bounding box center [371, 142] width 156 height 15
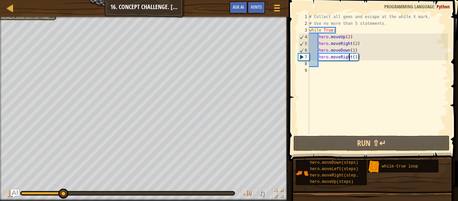
click at [349, 56] on div "# Collect all gems and escape at the white X mark. # Use no more than 5 stateme…" at bounding box center [378, 80] width 140 height 134
drag, startPoint x: 351, startPoint y: 56, endPoint x: 341, endPoint y: 56, distance: 9.7
click at [341, 56] on div "# Collect all gems and escape at the white X mark. # Use no more than 5 stateme…" at bounding box center [378, 80] width 140 height 134
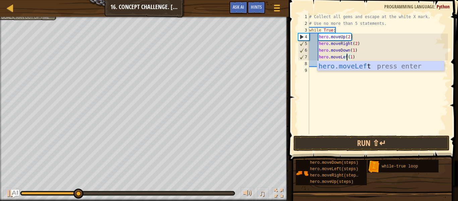
scroll to position [3, 6]
type textarea "hero.moveLeft(1)"
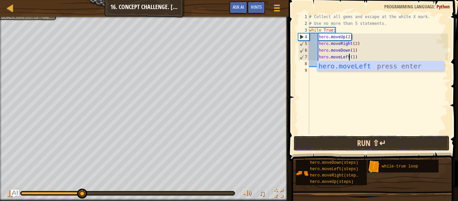
click at [352, 141] on button "Run ⇧↵" at bounding box center [371, 142] width 156 height 15
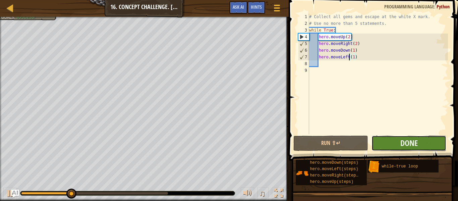
click at [387, 138] on button "Done" at bounding box center [408, 142] width 75 height 15
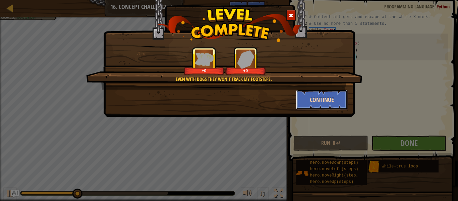
click at [301, 102] on button "Continue" at bounding box center [322, 99] width 52 height 20
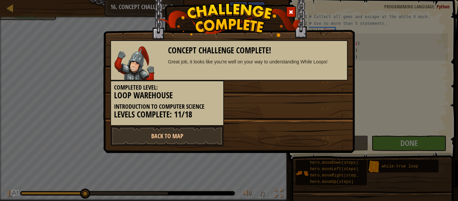
click at [320, 100] on div "Completed Level: Loop Warehouse Introduction to Computer Science Levels Complet…" at bounding box center [228, 102] width 247 height 45
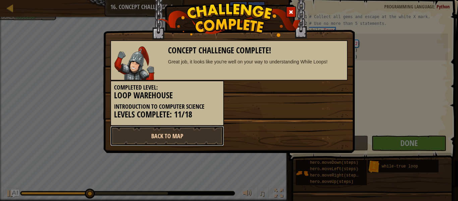
click at [196, 137] on link "Back to Map" at bounding box center [167, 136] width 114 height 20
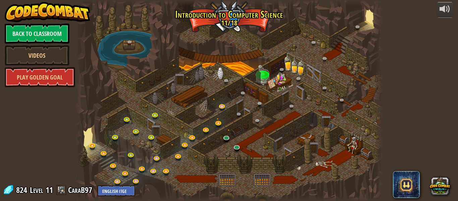
drag, startPoint x: 163, startPoint y: 132, endPoint x: 191, endPoint y: 126, distance: 28.2
click at [191, 126] on div at bounding box center [228, 100] width 307 height 201
click at [37, 31] on link "Back to Classroom" at bounding box center [37, 33] width 65 height 20
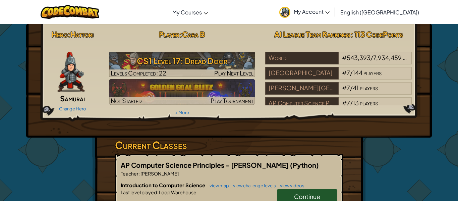
click at [289, 196] on link "Continue" at bounding box center [307, 196] width 60 height 15
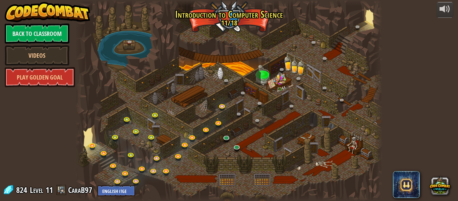
drag, startPoint x: 220, startPoint y: 154, endPoint x: 216, endPoint y: 150, distance: 5.9
click at [216, 150] on div at bounding box center [228, 100] width 307 height 201
click at [227, 139] on link at bounding box center [226, 137] width 13 height 13
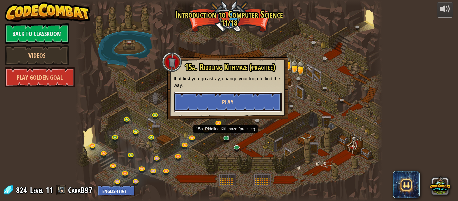
click at [221, 97] on button "Play" at bounding box center [228, 102] width 108 height 20
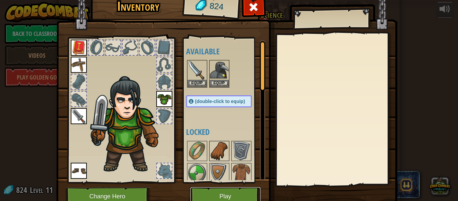
drag, startPoint x: 205, startPoint y: 190, endPoint x: 211, endPoint y: 153, distance: 38.0
click at [211, 153] on div "Inventory 824 Available Equip Equip Equip Equip Equip Equip (double-click to eq…" at bounding box center [229, 102] width 341 height 221
click at [212, 85] on button "Equip" at bounding box center [219, 82] width 19 height 7
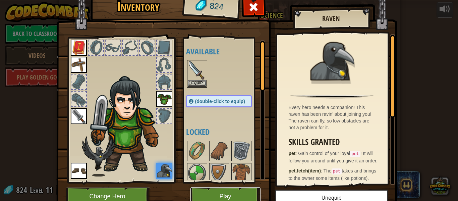
click at [222, 195] on button "Play" at bounding box center [225, 196] width 70 height 18
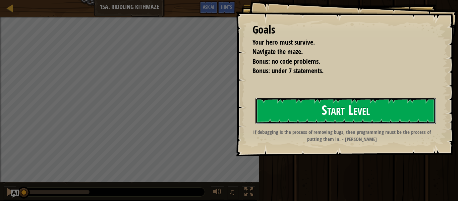
click at [362, 98] on button "Start Level" at bounding box center [345, 110] width 180 height 26
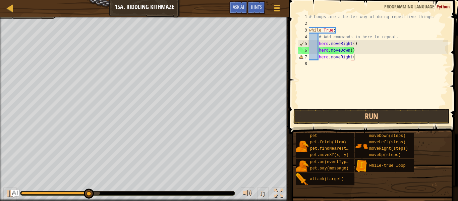
scroll to position [3, 6]
type textarea "hero.moveRight()"
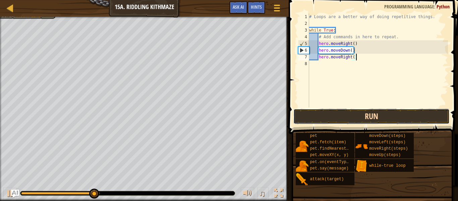
click at [328, 119] on button "Run" at bounding box center [371, 116] width 156 height 15
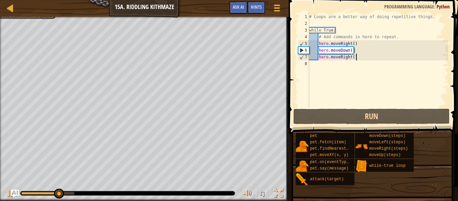
click at [329, 67] on div "# Loops are a better way of doing repetitive things. while True : # Add command…" at bounding box center [378, 66] width 140 height 107
click at [327, 63] on div "# Loops are a better way of doing repetitive things. while True : # Add command…" at bounding box center [378, 66] width 140 height 107
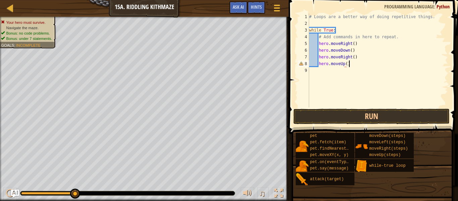
scroll to position [3, 5]
click at [341, 110] on button "Run" at bounding box center [371, 116] width 156 height 15
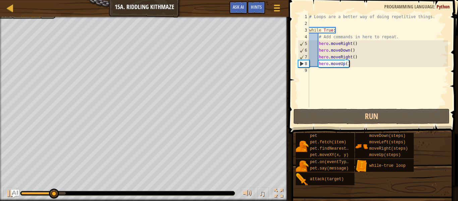
click at [353, 57] on div "# Loops are a better way of doing repetitive things. while True : # Add command…" at bounding box center [378, 66] width 140 height 107
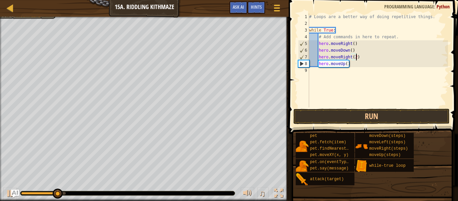
scroll to position [3, 7]
type textarea "hero.moveRight(2)"
click at [351, 114] on button "Run" at bounding box center [371, 116] width 156 height 15
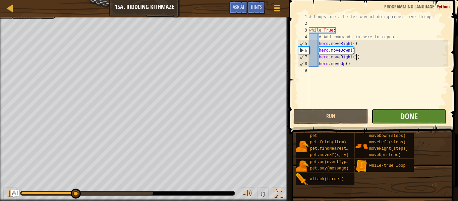
click at [387, 118] on button "Done" at bounding box center [408, 116] width 75 height 15
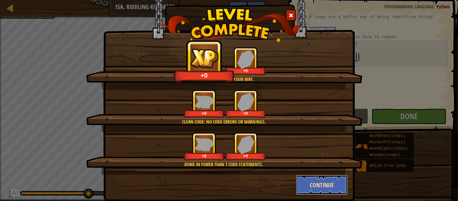
click at [327, 183] on button "Continue" at bounding box center [322, 185] width 52 height 20
click at [327, 186] on div "You'll always find your way. +0 +0 Clean code: no code errors or warnings. +0 +…" at bounding box center [229, 100] width 458 height 201
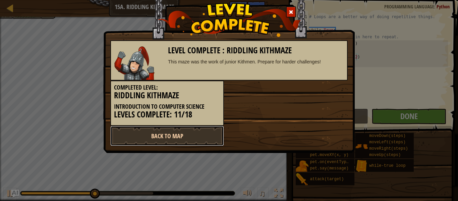
click at [203, 130] on link "Back to Map" at bounding box center [167, 136] width 114 height 20
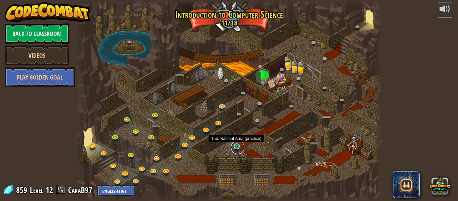
click at [238, 146] on link at bounding box center [237, 146] width 13 height 13
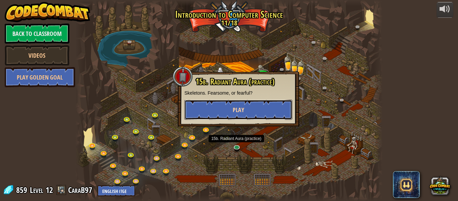
click at [224, 108] on button "Play" at bounding box center [238, 110] width 108 height 20
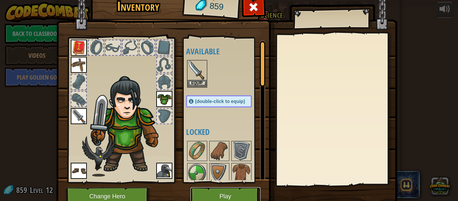
click at [216, 194] on button "Play" at bounding box center [225, 196] width 70 height 18
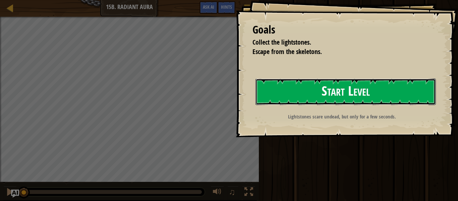
click at [275, 93] on button "Start Level" at bounding box center [345, 91] width 180 height 26
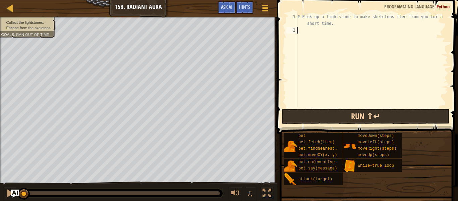
click at [283, 117] on div "Map Introduction to Computer Science 15b. Radiant Aura Game Menu Done Hints Ask…" at bounding box center [229, 100] width 458 height 201
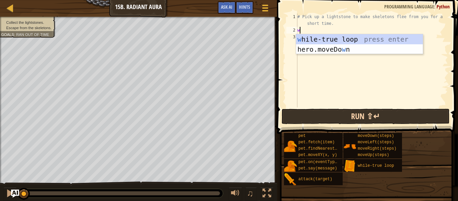
scroll to position [3, 0]
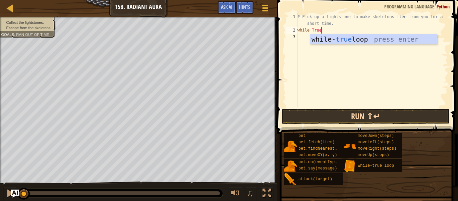
type textarea "while True:"
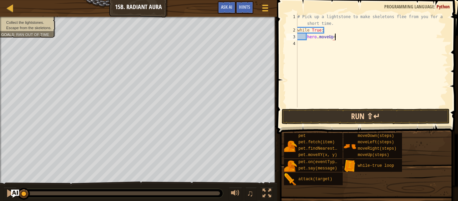
scroll to position [3, 5]
type textarea "hero.moveUp(1)"
type textarea "hero.moveRight(1)"
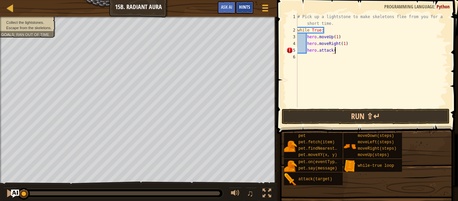
click at [249, 9] on span "Hints" at bounding box center [244, 7] width 11 height 6
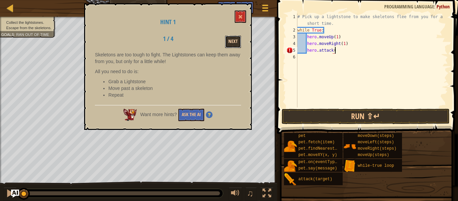
click at [232, 42] on button "Next" at bounding box center [233, 42] width 16 height 12
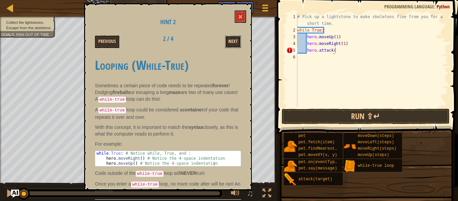
click at [232, 42] on button "Next" at bounding box center [233, 42] width 16 height 12
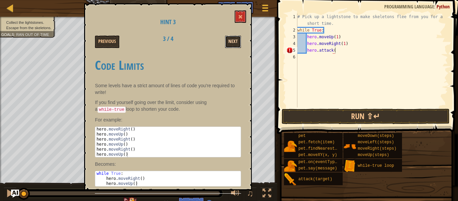
click at [233, 43] on button "Next" at bounding box center [233, 42] width 16 height 12
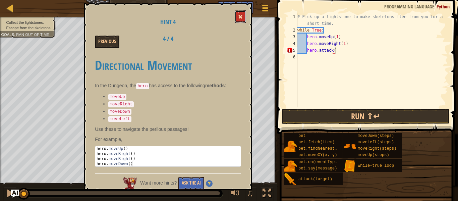
click at [241, 20] on button at bounding box center [240, 16] width 11 height 12
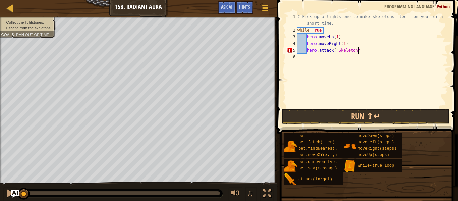
scroll to position [3, 9]
click at [320, 120] on button "Run ⇧↵" at bounding box center [365, 116] width 168 height 15
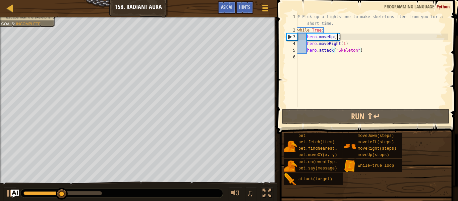
click at [337, 38] on div "# Pick up a lightstone to make skeletons flee from you for a short time. while …" at bounding box center [372, 70] width 152 height 114
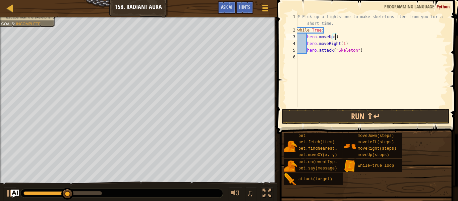
click at [345, 43] on div "# Pick up a lightstone to make skeletons flee from you for a short time. while …" at bounding box center [372, 70] width 152 height 114
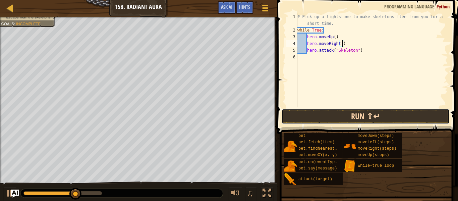
click at [357, 111] on button "Run ⇧↵" at bounding box center [365, 116] width 168 height 15
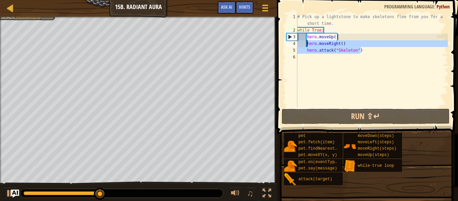
drag, startPoint x: 365, startPoint y: 53, endPoint x: 296, endPoint y: 34, distance: 70.7
click at [296, 34] on div "hero.moveRight() 1 2 3 4 5 6 # Pick up a lightstone to make skeletons flee from…" at bounding box center [366, 60] width 163 height 94
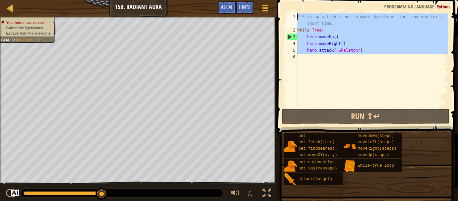
click at [270, 19] on div "Map Introduction to Computer Science 15b. Radiant Aura Game Menu Done Hints Ask…" at bounding box center [229, 100] width 458 height 201
type textarea "# Pick up a lightstone to make skeletons flee from you for a short time. while …"
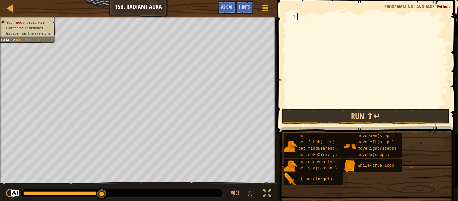
scroll to position [3, 0]
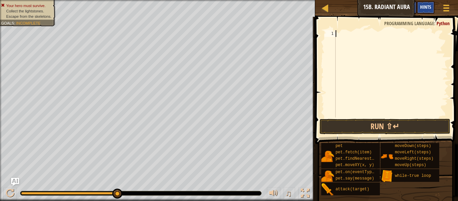
click at [423, 8] on span "Hints" at bounding box center [425, 7] width 11 height 6
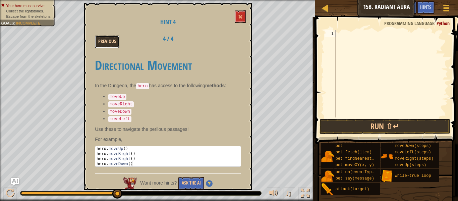
click at [114, 40] on button "Previous" at bounding box center [107, 42] width 24 height 12
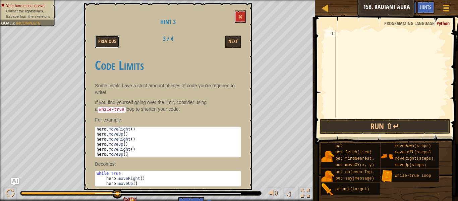
click at [114, 40] on button "Previous" at bounding box center [107, 42] width 24 height 12
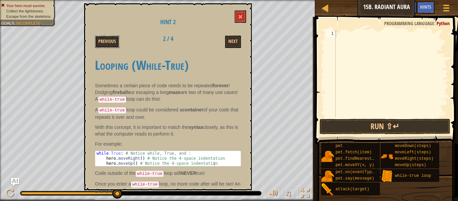
click at [114, 40] on button "Previous" at bounding box center [107, 42] width 24 height 12
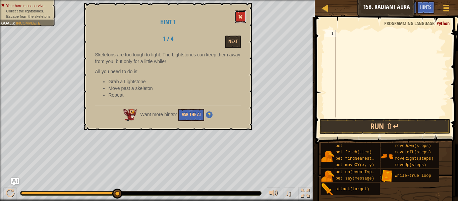
click at [243, 19] on button at bounding box center [240, 16] width 11 height 12
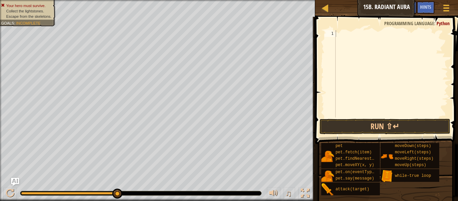
click at [381, 37] on div at bounding box center [391, 80] width 114 height 101
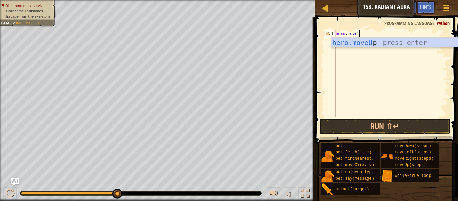
scroll to position [3, 3]
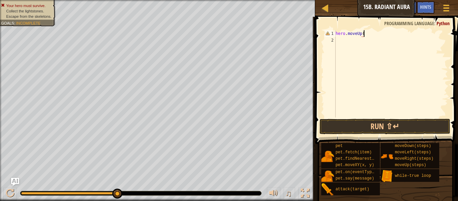
type textarea "hero.moveUp(0"
type textarea "hero.moveUp()"
type textarea "hero.moveRight(2)"
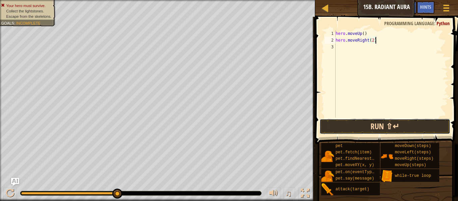
click at [403, 133] on button "Run ⇧↵" at bounding box center [384, 126] width 131 height 15
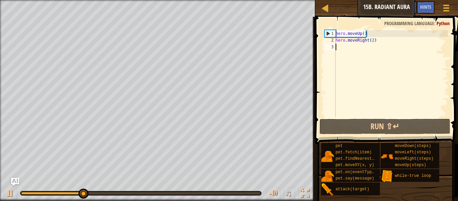
click at [367, 48] on div "hero . moveUp ( ) hero . moveRight ( 2 )" at bounding box center [391, 80] width 114 height 101
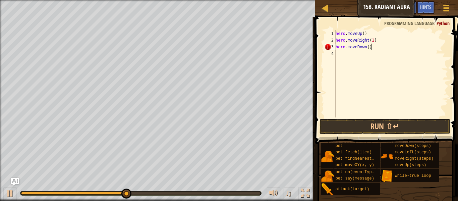
scroll to position [3, 5]
type textarea "hero.moveDown()"
click at [371, 128] on button "Run ⇧↵" at bounding box center [384, 126] width 131 height 15
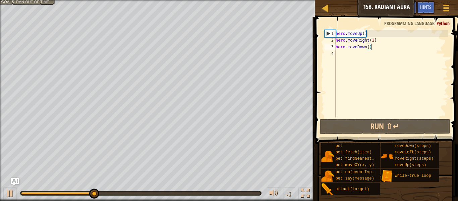
click at [346, 52] on div "hero . moveUp ( ) hero . moveRight ( 2 ) hero . moveDown ( )" at bounding box center [391, 80] width 114 height 101
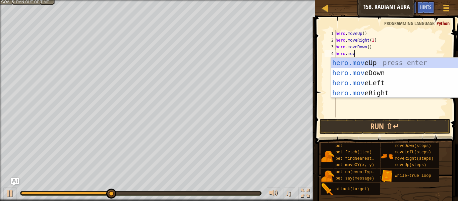
scroll to position [3, 3]
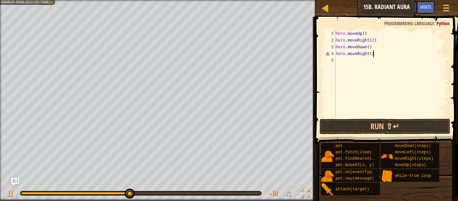
type textarea "hero.moveRight(2)"
type textarea "hero.moveUp()"
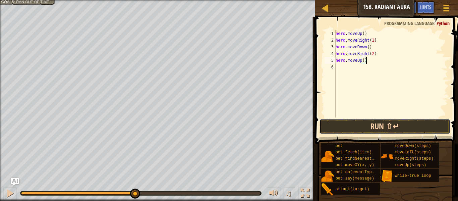
click at [360, 126] on button "Run ⇧↵" at bounding box center [384, 126] width 131 height 15
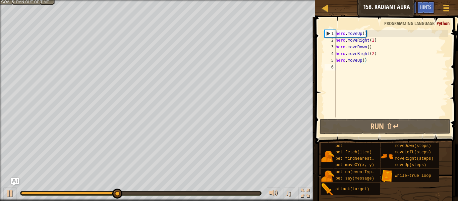
click at [351, 71] on div "hero . moveUp ( ) hero . moveRight ( 2 ) hero . moveDown ( ) hero . moveRight (…" at bounding box center [391, 80] width 114 height 101
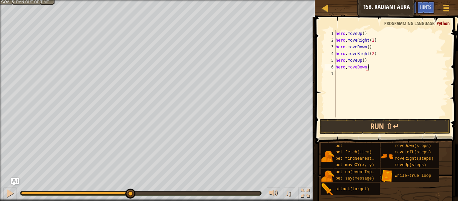
scroll to position [3, 5]
type textarea "hero,moveDown()"
click at [366, 123] on button "Run ⇧↵" at bounding box center [384, 126] width 131 height 15
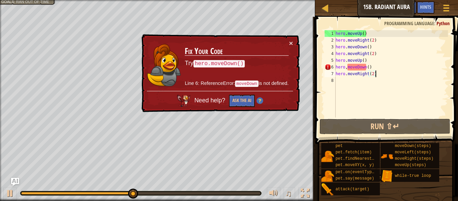
click at [347, 67] on div "hero . moveUp ( ) hero . moveRight ( 2 ) hero . moveDown ( ) hero . moveRight (…" at bounding box center [391, 80] width 114 height 101
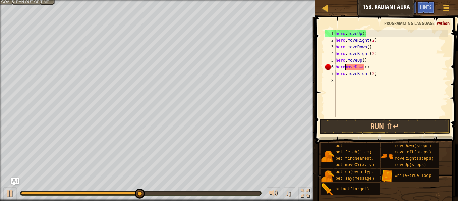
scroll to position [3, 2]
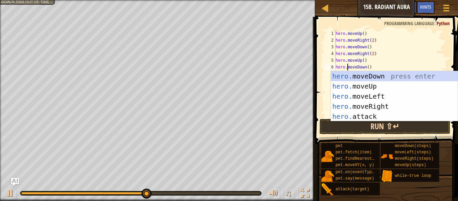
type textarea "hero.moveDown()"
click at [365, 130] on button "Run ⇧↵" at bounding box center [384, 126] width 131 height 15
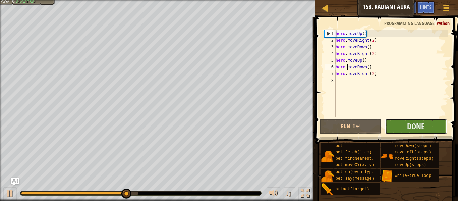
click at [399, 127] on button "Done" at bounding box center [416, 126] width 62 height 15
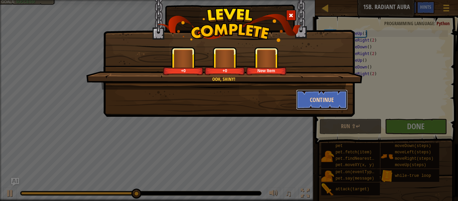
click at [315, 98] on button "Continue" at bounding box center [322, 99] width 52 height 20
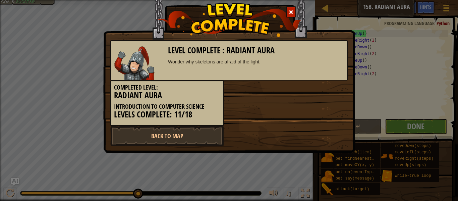
click at [324, 97] on div "Completed Level: Radiant Aura Introduction to Computer Science Levels Complete:…" at bounding box center [228, 102] width 247 height 45
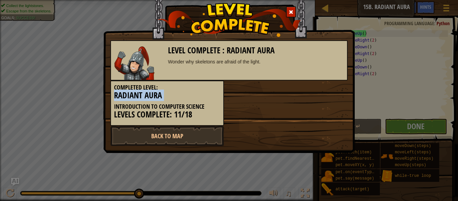
click at [324, 97] on div "Completed Level: Radiant Aura Introduction to Computer Science Levels Complete:…" at bounding box center [228, 102] width 247 height 45
click at [173, 143] on link "Back to Map" at bounding box center [167, 136] width 114 height 20
